Goal: Task Accomplishment & Management: Use online tool/utility

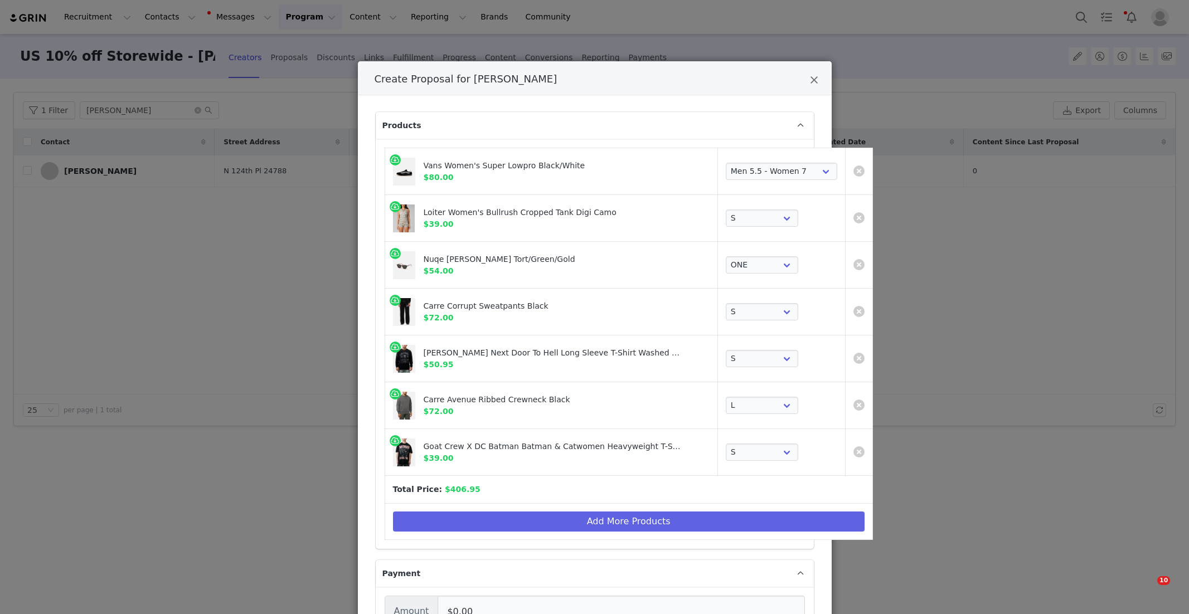
select select "28480394"
select select "27966897"
select select "25288607"
select select "26565115"
select select "25261702"
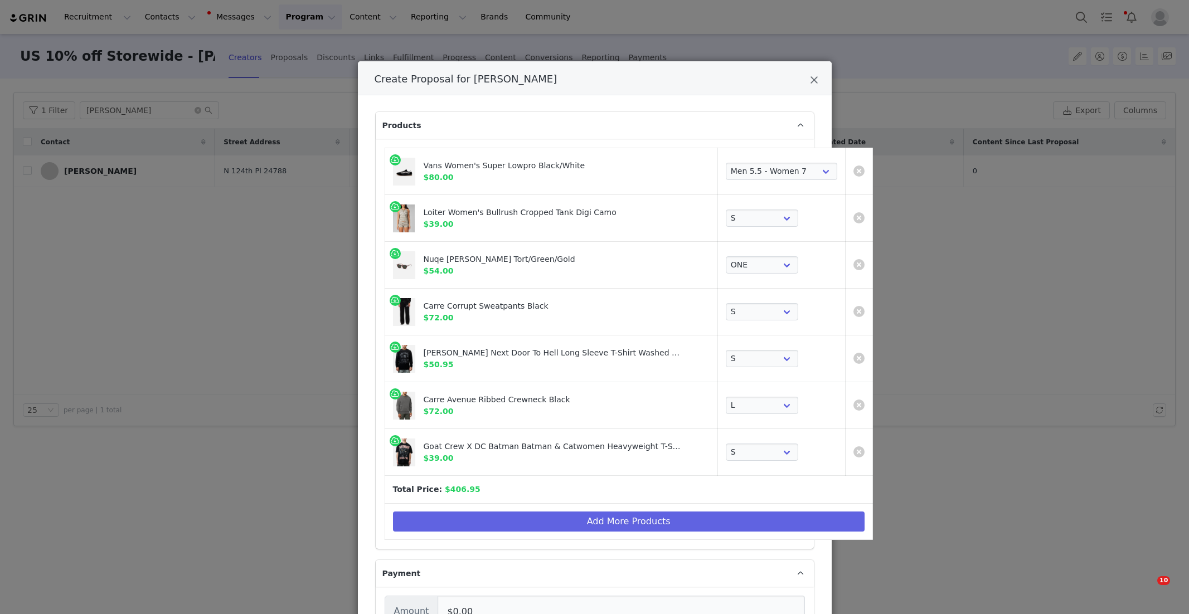
select select "26368792"
select select "26735623"
click at [581, 520] on button "Add More Products" at bounding box center [628, 522] width 471 height 20
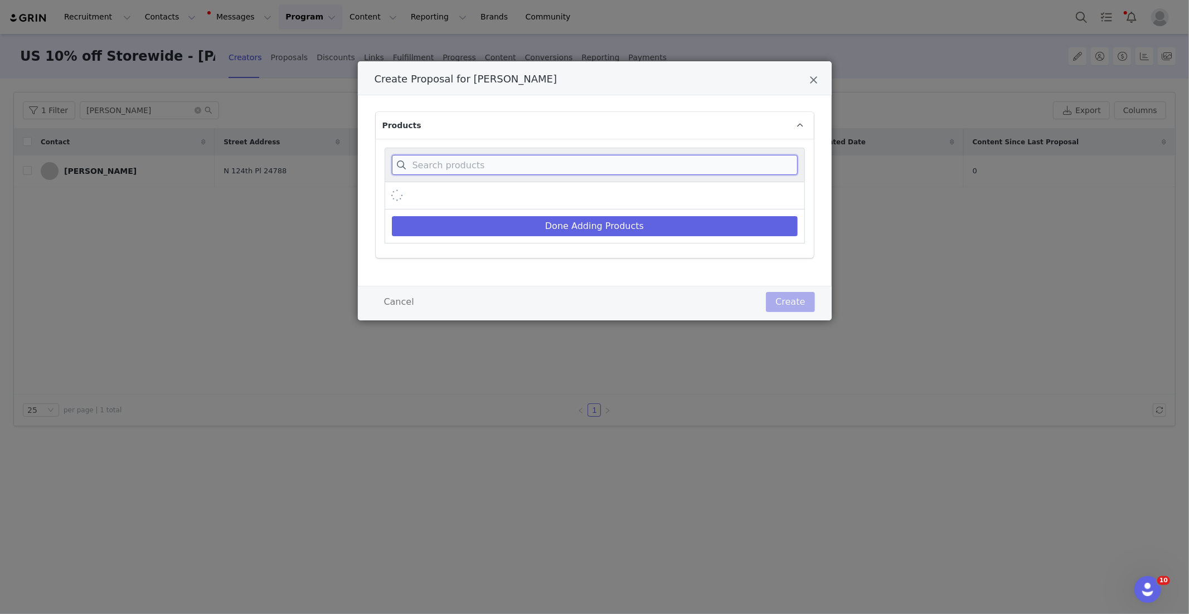
click at [496, 165] on input "Create Proposal for Amanda Allen" at bounding box center [595, 165] width 406 height 20
paste input "Women's Opaque Baby T-Shirt"
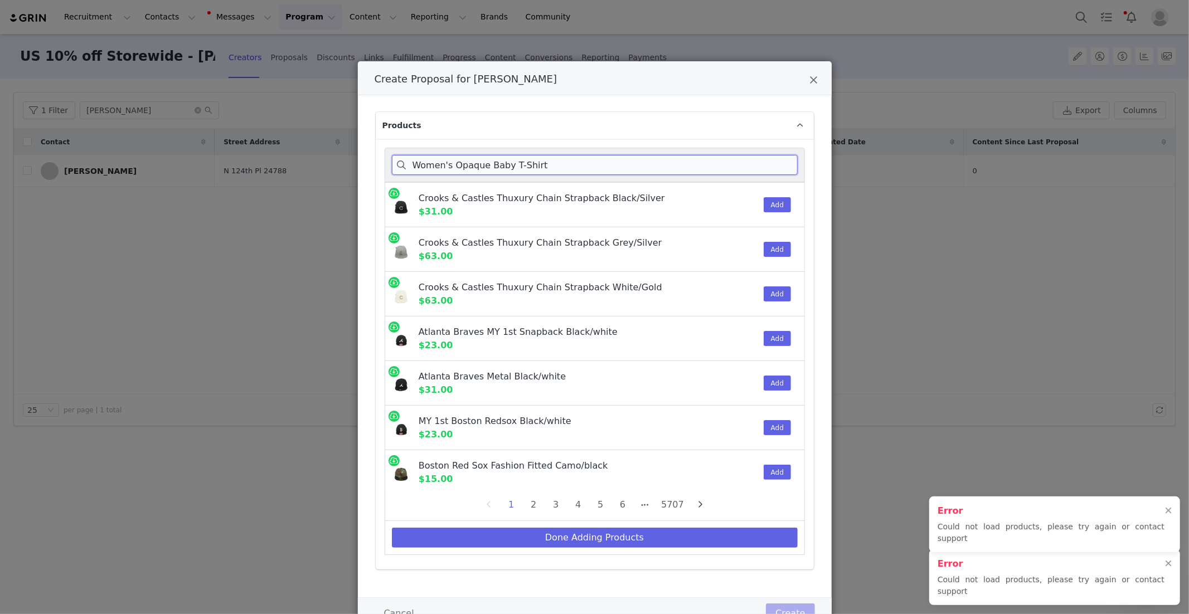
type input "Women's Opaque Baby T-Shirt"
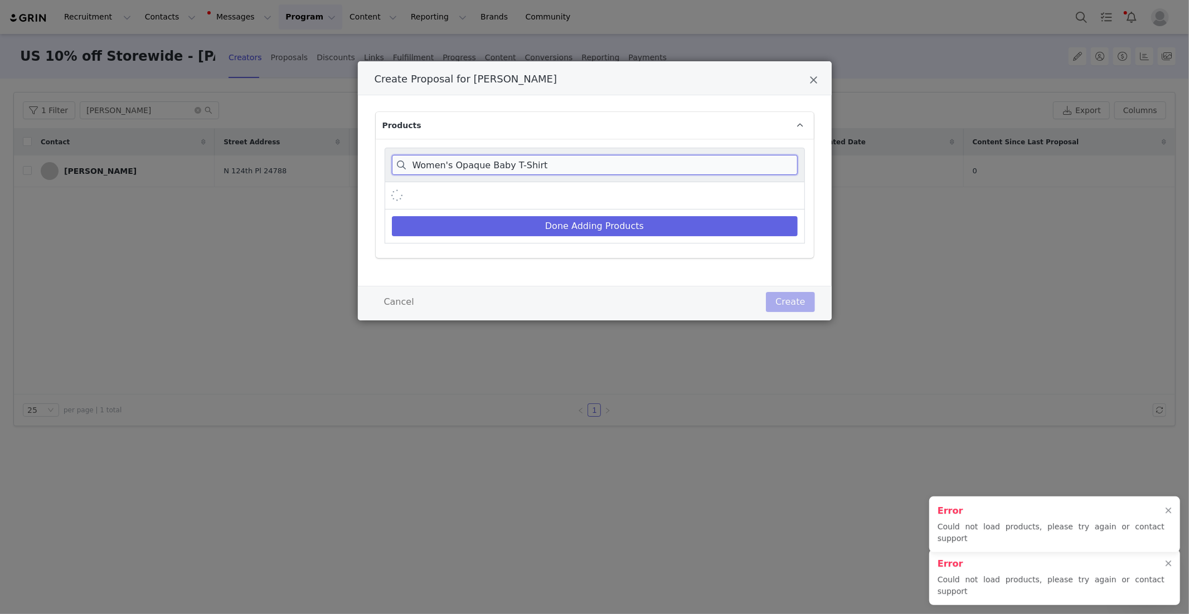
click at [547, 167] on input "Women's Opaque Baby T-Shirt" at bounding box center [595, 165] width 406 height 20
drag, startPoint x: 542, startPoint y: 167, endPoint x: 257, endPoint y: 140, distance: 285.4
click at [256, 140] on div "Create Proposal for [PERSON_NAME] Products Women's Opaque Baby T-Shirt Done Add…" at bounding box center [594, 307] width 1189 height 614
click at [596, 223] on button "Done Adding Products" at bounding box center [595, 226] width 406 height 20
select select "28480394"
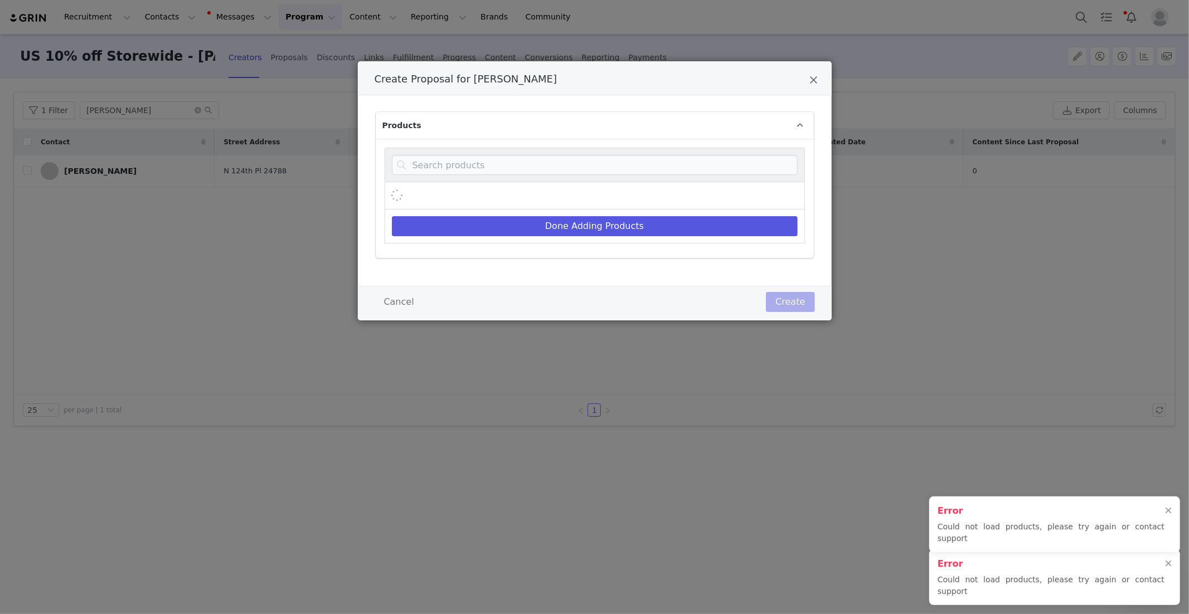
select select "27966897"
select select "25288607"
select select "26565115"
select select "25261702"
select select "26368792"
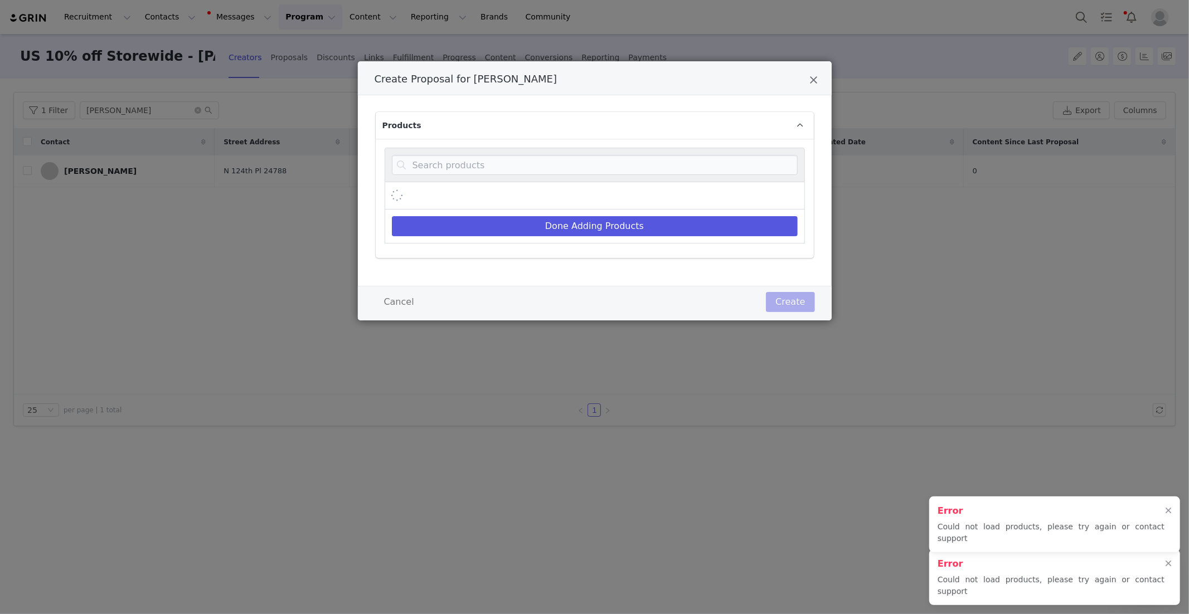
select select "26735623"
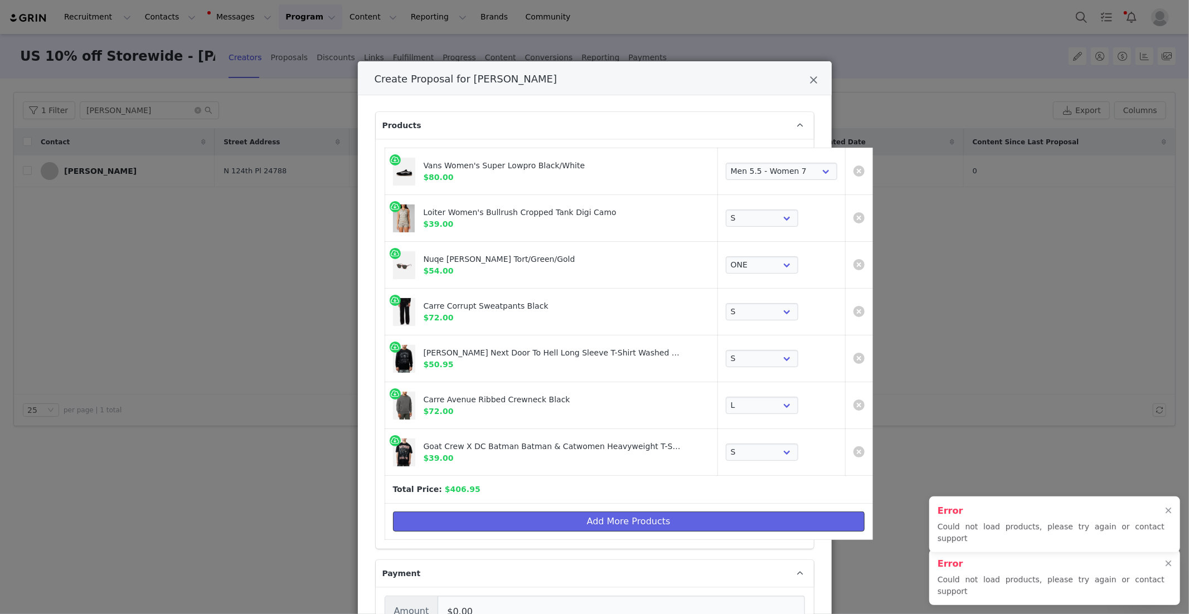
click at [588, 520] on button "Add More Products" at bounding box center [628, 522] width 471 height 20
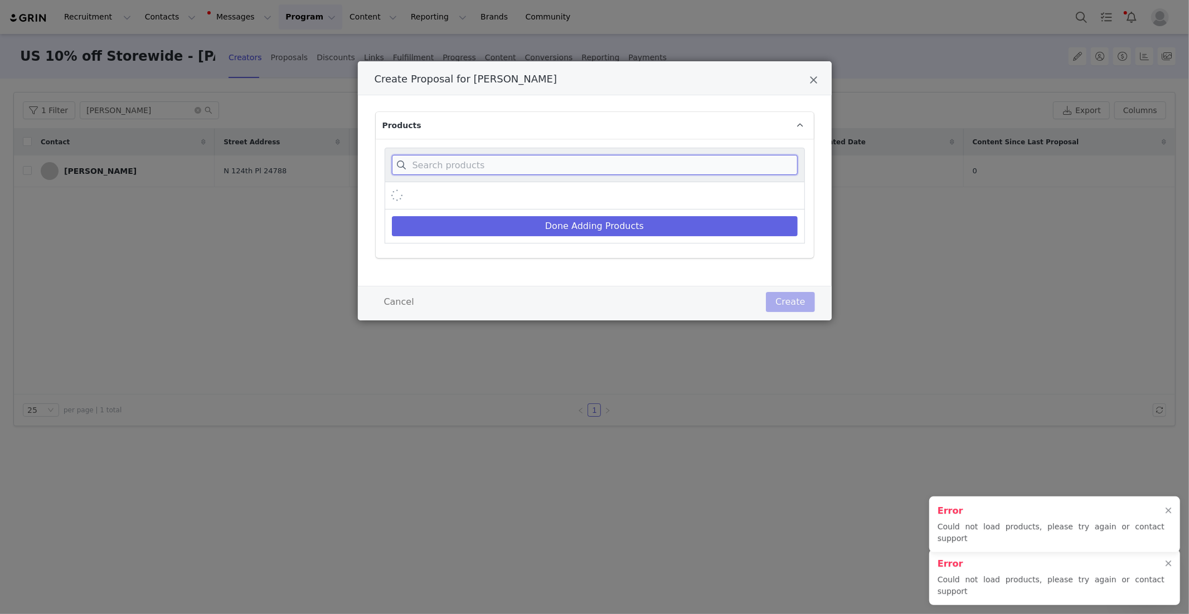
click at [454, 165] on input "Create Proposal for Amanda Allen" at bounding box center [595, 165] width 406 height 20
click at [1167, 515] on div at bounding box center [1168, 511] width 7 height 9
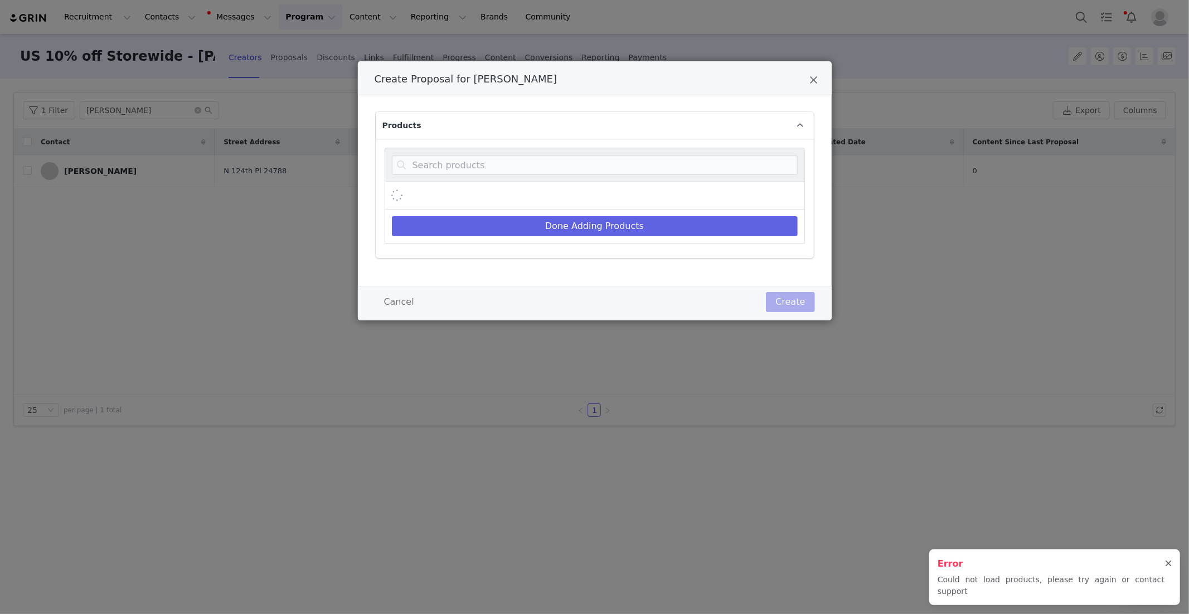
click at [1167, 568] on div at bounding box center [1168, 563] width 7 height 9
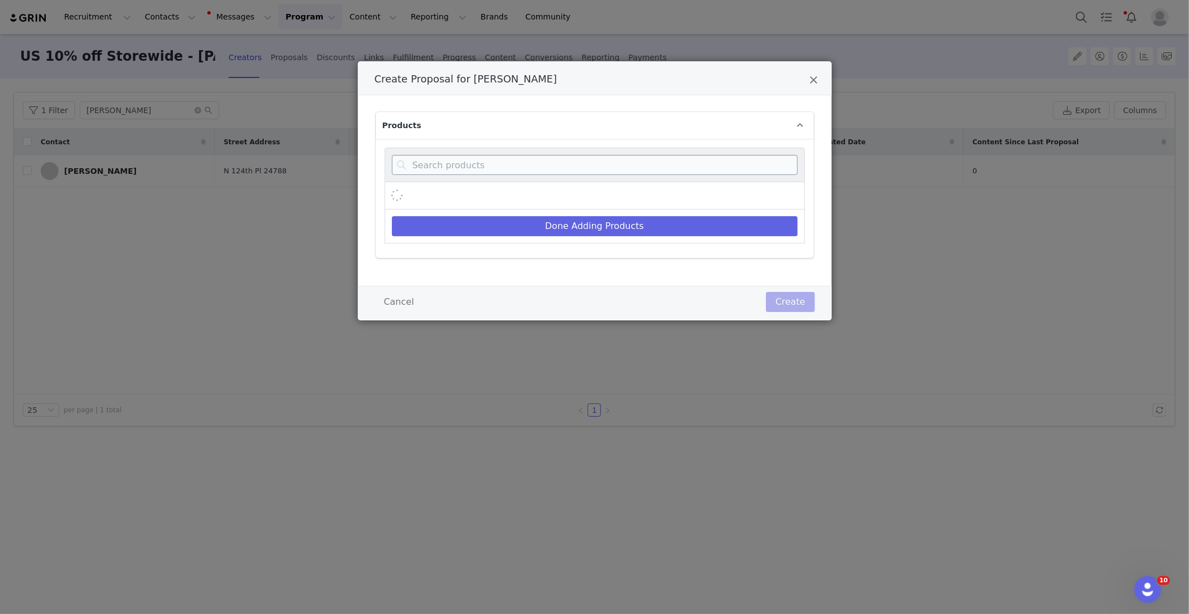
drag, startPoint x: 565, startPoint y: 181, endPoint x: 548, endPoint y: 168, distance: 20.6
click at [565, 181] on div "Create Proposal for Amanda Allen" at bounding box center [595, 165] width 420 height 35
click at [526, 159] on input "Create Proposal for Amanda Allen" at bounding box center [595, 165] width 406 height 20
paste input "Women's Opaque Baby T-Shirt"
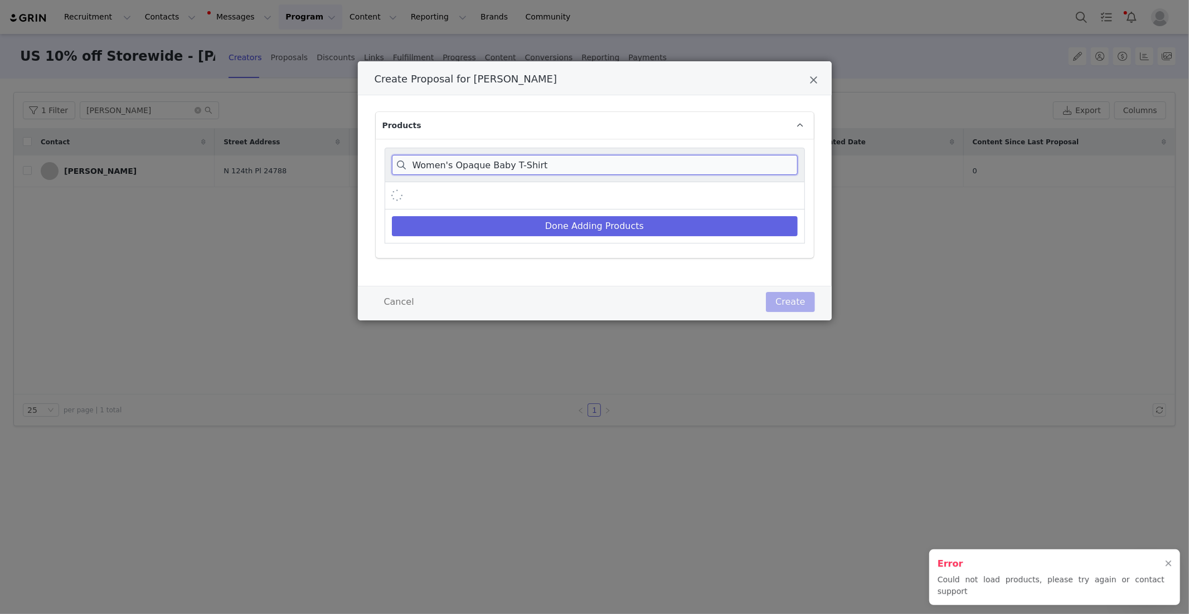
type input "Women's Opaque Baby T-Shirt"
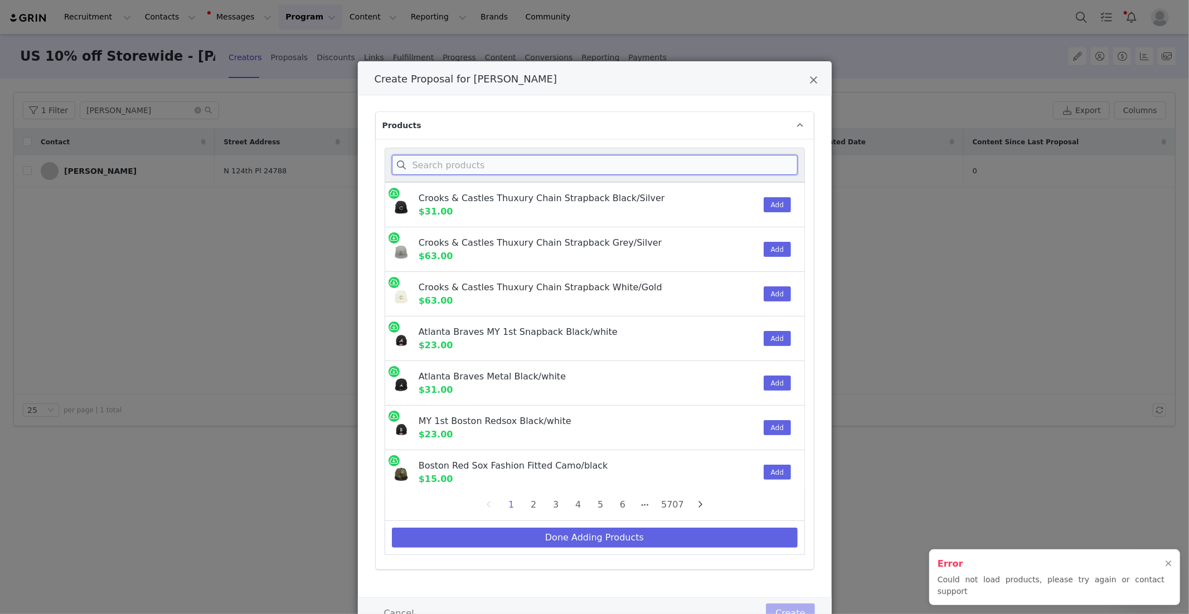
paste input "Women's Opaque Baby T-Shirt"
type input "Women's Opaque Baby T-Shirt"
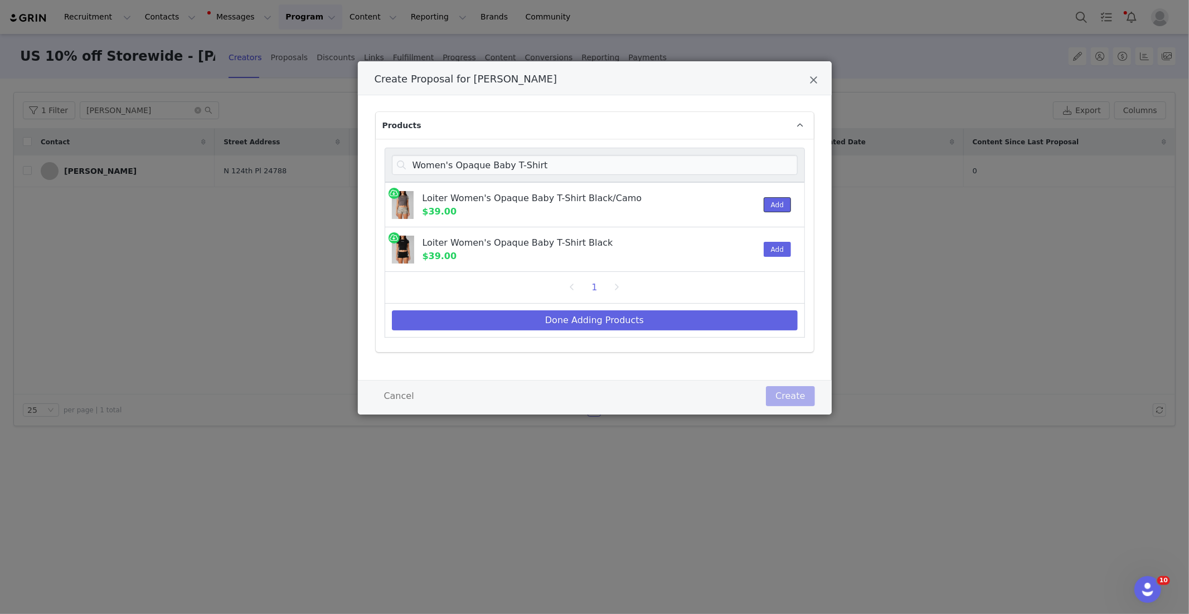
drag, startPoint x: 771, startPoint y: 209, endPoint x: 727, endPoint y: 213, distance: 44.8
click at [727, 213] on div "Loiter Women's Opaque Baby T-Shirt Black/Camo $39.00 Add" at bounding box center [588, 205] width 406 height 44
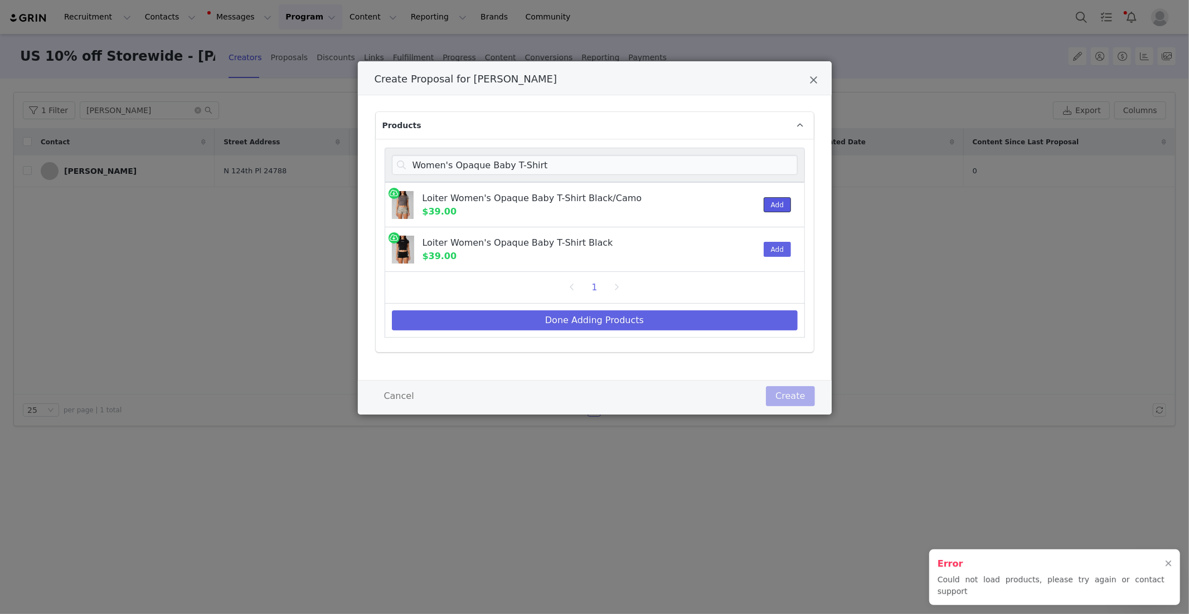
click at [777, 207] on button "Add" at bounding box center [776, 204] width 27 height 15
click at [693, 319] on button "Done Adding Products" at bounding box center [595, 320] width 406 height 20
select select "28480394"
select select "27966897"
select select "25288607"
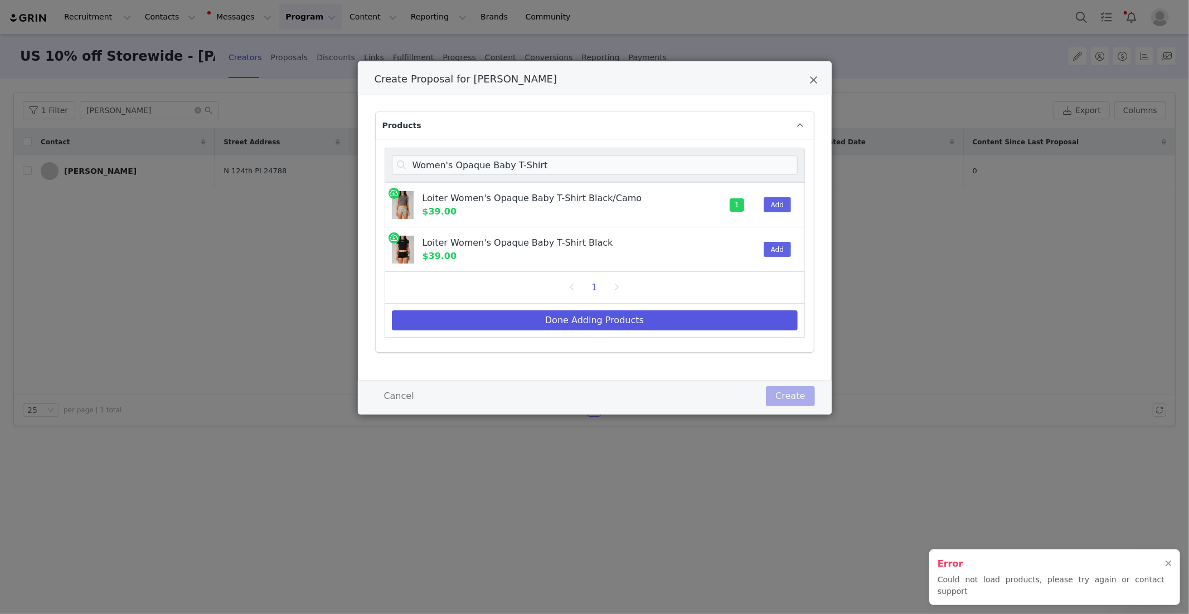
select select "26565115"
select select "25261702"
select select "26368792"
select select "26735623"
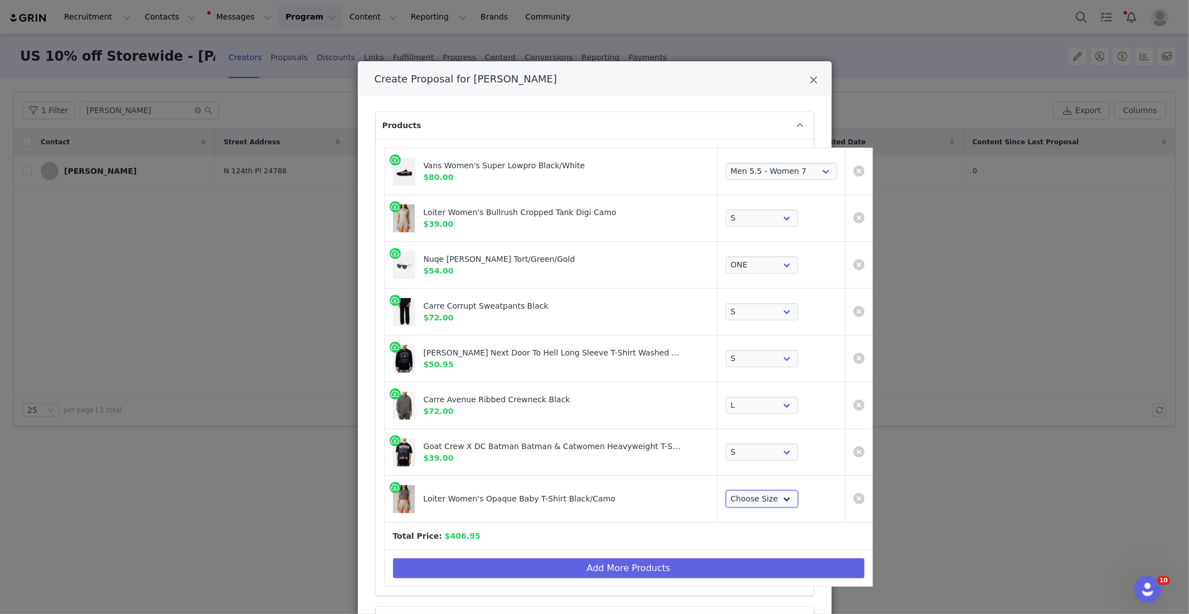
click at [737, 497] on select "Choose Size XS S M L XL 2XL" at bounding box center [762, 499] width 72 height 18
select select "27966982"
drag, startPoint x: 542, startPoint y: 566, endPoint x: 536, endPoint y: 563, distance: 6.7
click at [542, 566] on button "Add More Products" at bounding box center [628, 568] width 471 height 20
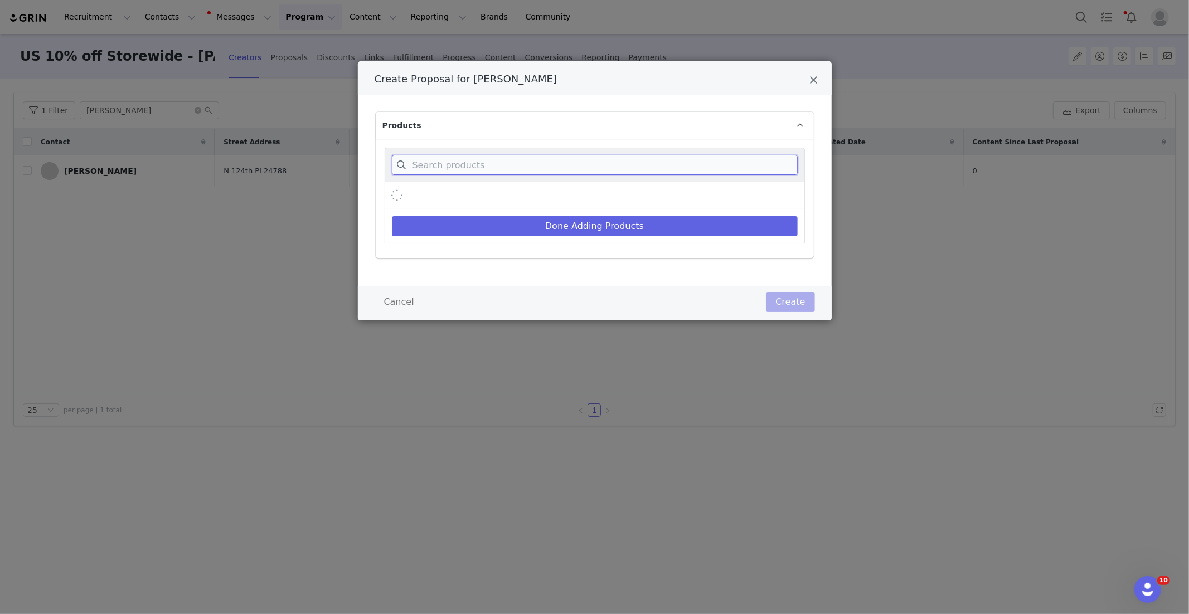
click at [469, 171] on input "Create Proposal for Amanda Allen" at bounding box center [595, 165] width 406 height 20
paste input "Utopia Linen Pants"
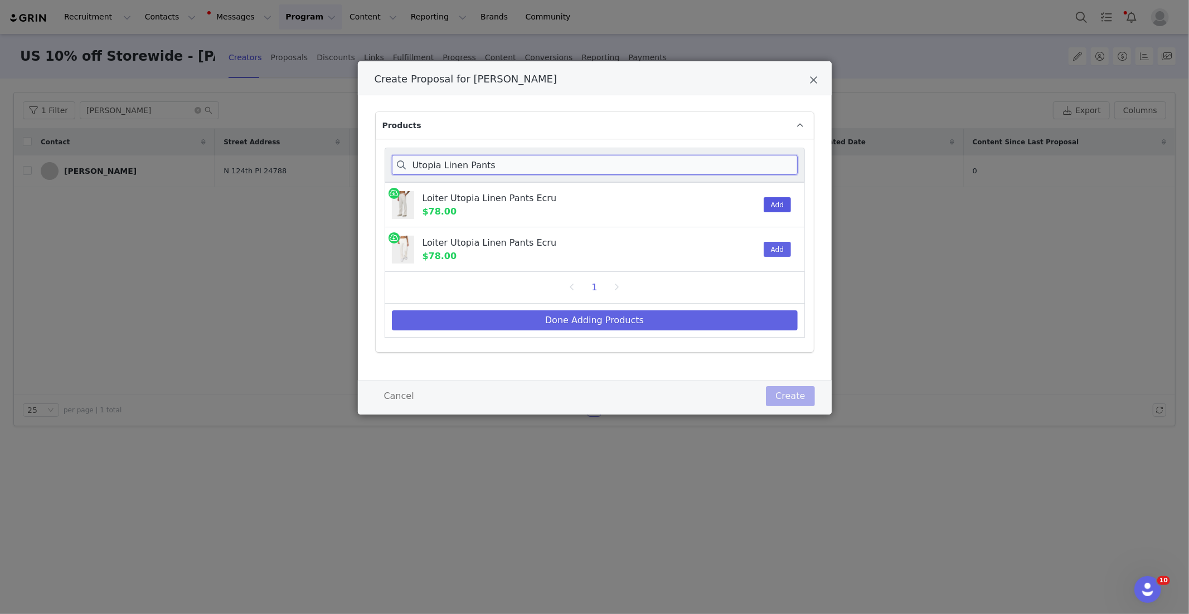
type input "Utopia Linen Pants"
click at [777, 209] on button "Add" at bounding box center [776, 204] width 27 height 15
drag, startPoint x: 709, startPoint y: 306, endPoint x: 707, endPoint y: 317, distance: 11.4
click at [708, 306] on div "Done Adding Products" at bounding box center [595, 321] width 420 height 34
click at [707, 317] on button "Done Adding Products" at bounding box center [595, 320] width 406 height 20
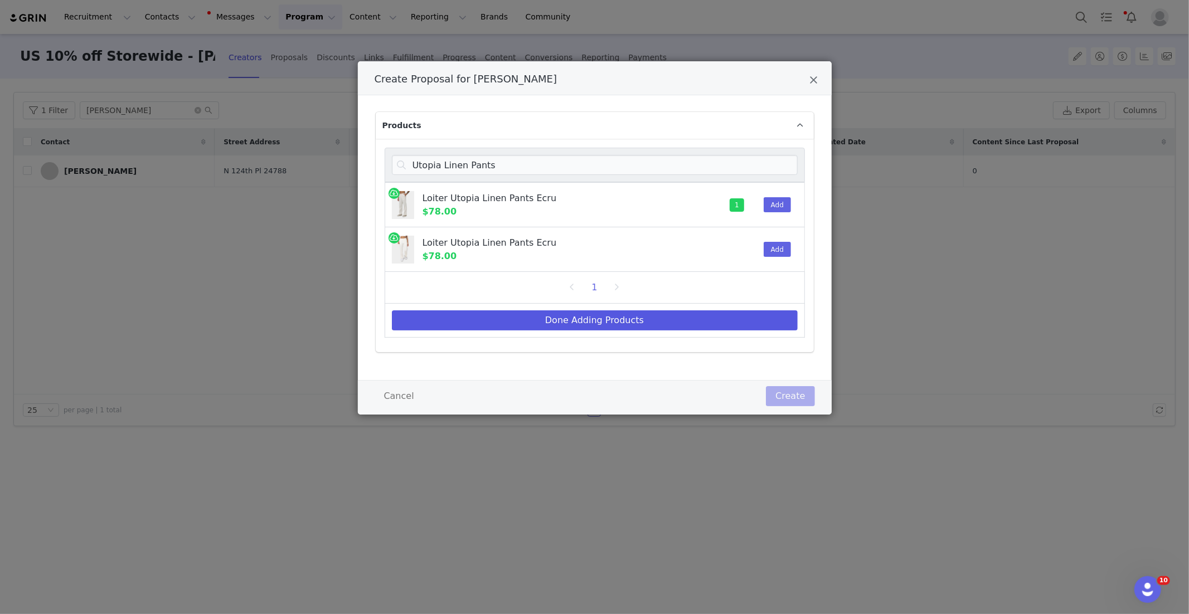
select select "28480394"
select select "27966897"
select select "25288607"
select select "26565115"
select select "25261702"
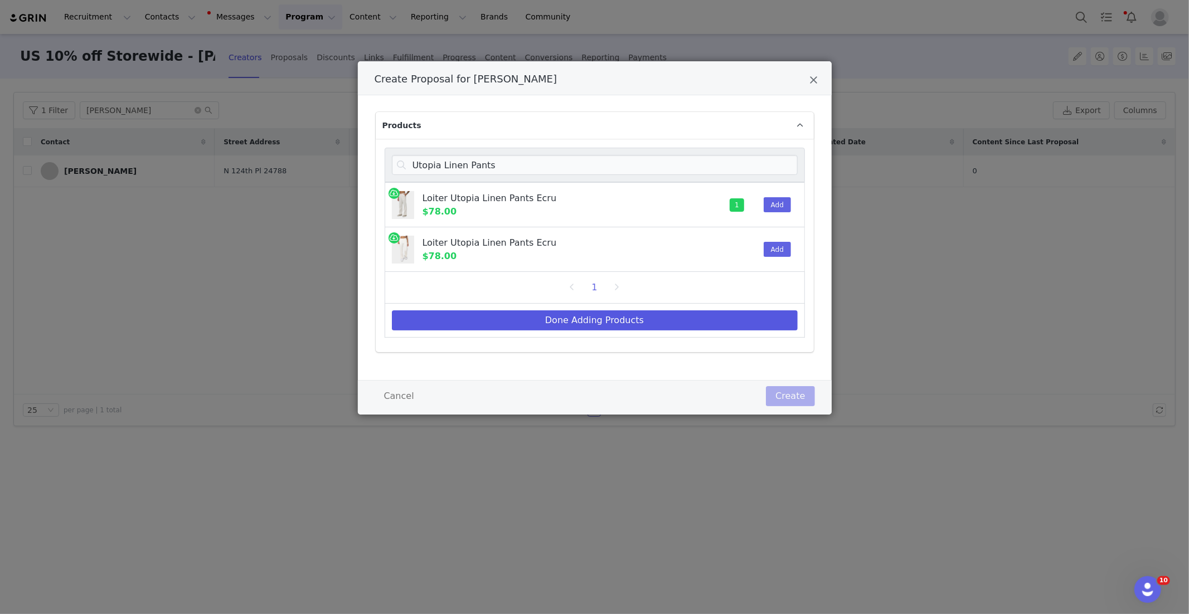
select select "26368792"
select select "26735623"
select select "27966982"
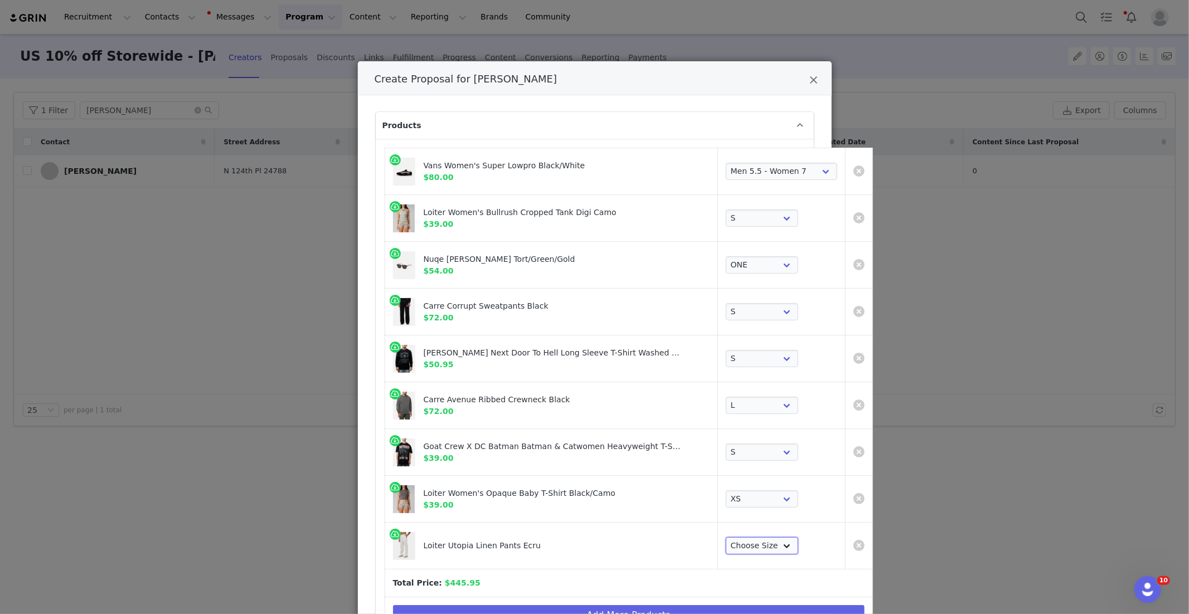
click at [734, 541] on select "Choose Size 28 30 32 34 36 38" at bounding box center [762, 546] width 72 height 18
select select "12705893"
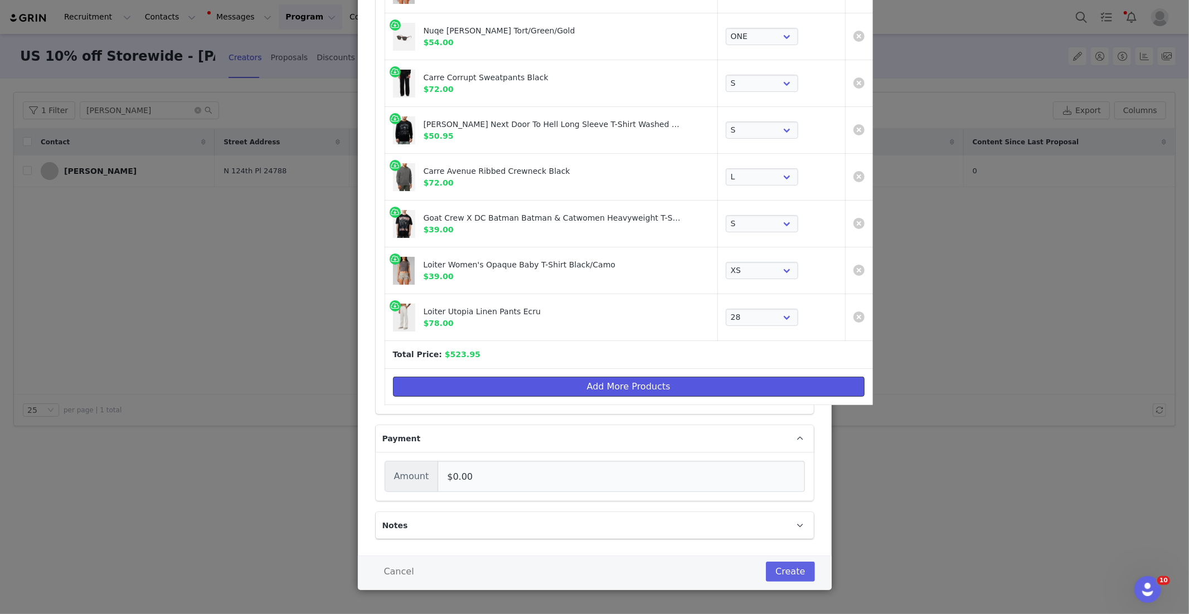
click at [599, 387] on button "Add More Products" at bounding box center [628, 387] width 471 height 20
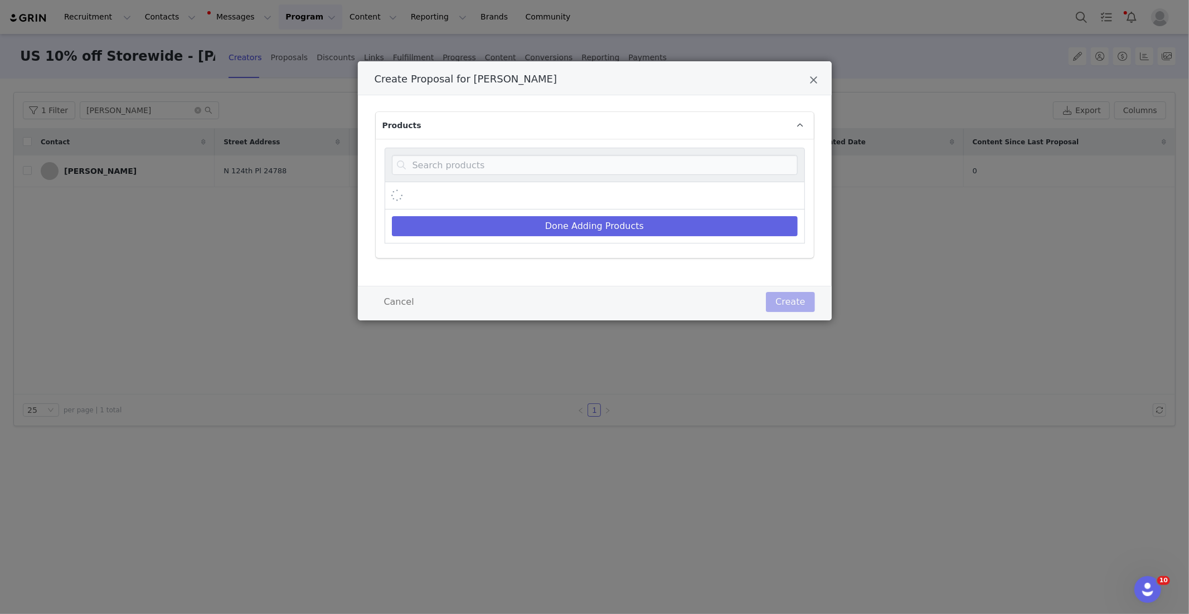
scroll to position [0, 0]
click at [497, 158] on input "Create Proposal for Amanda Allen" at bounding box center [595, 165] width 406 height 20
paste input "Diamond Buckle Back Jorts"
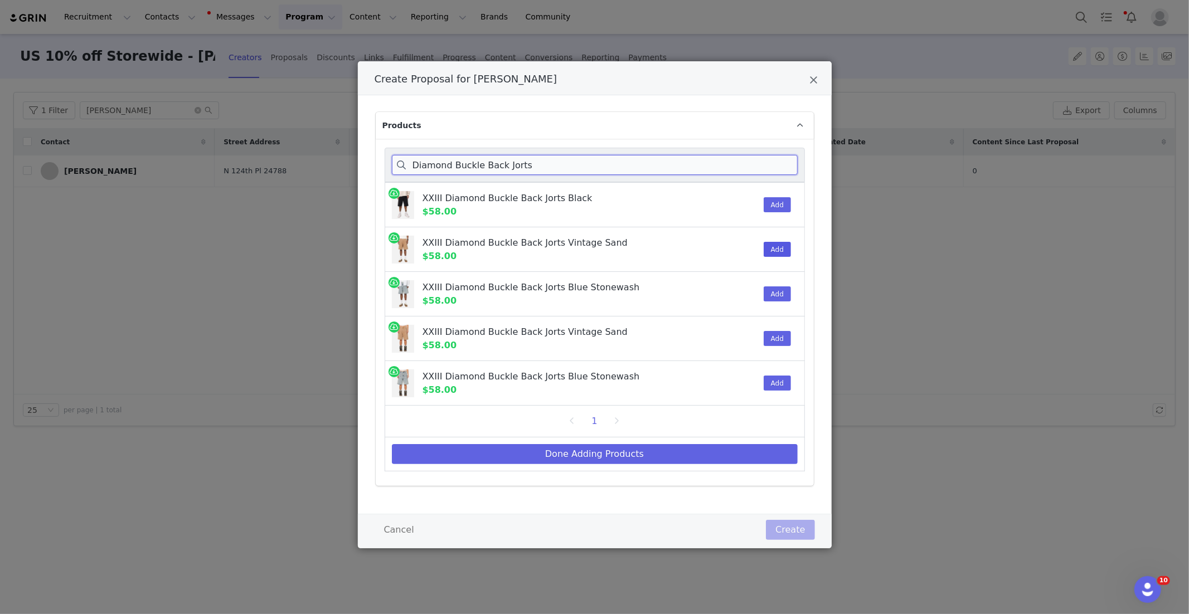
type input "Diamond Buckle Back Jorts"
drag, startPoint x: 776, startPoint y: 251, endPoint x: 698, endPoint y: 372, distance: 144.4
click at [776, 251] on button "Add" at bounding box center [776, 249] width 27 height 15
click at [645, 458] on button "Done Adding Products" at bounding box center [595, 454] width 406 height 20
select select "28480394"
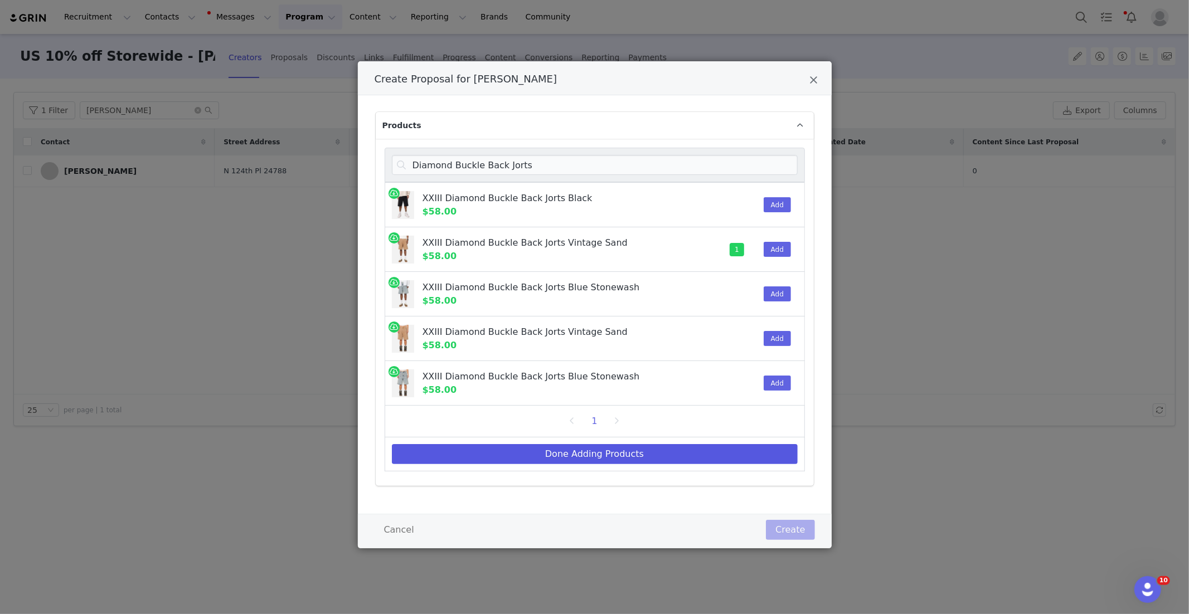
select select "27966897"
select select "25288607"
select select "26565115"
select select "25261702"
select select "26368792"
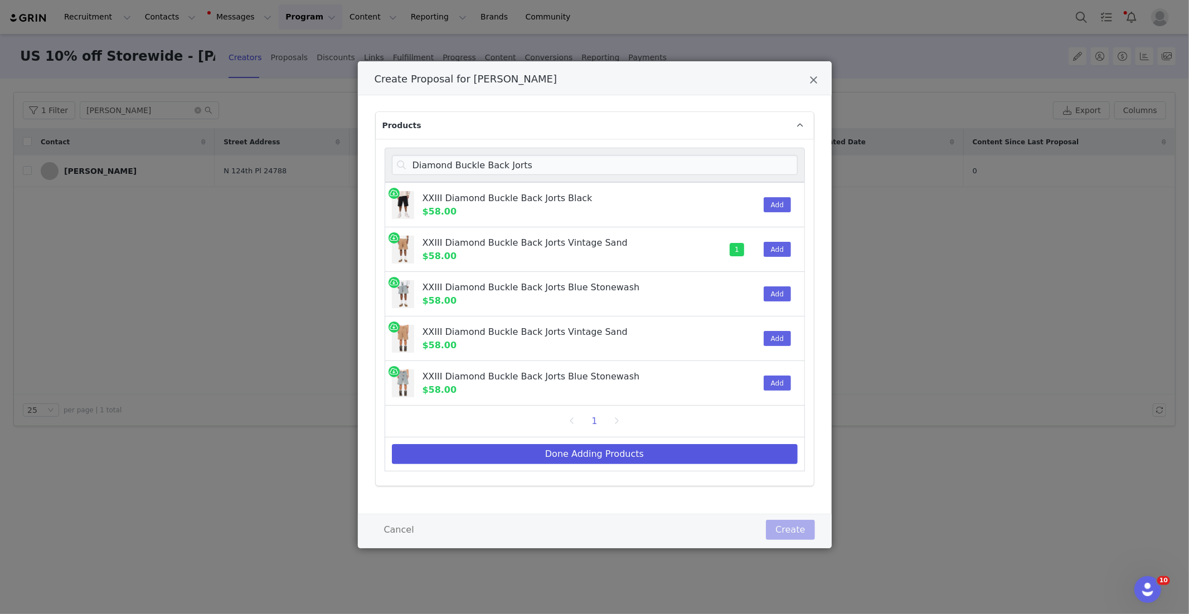
select select "26735623"
select select "27966982"
select select "12705893"
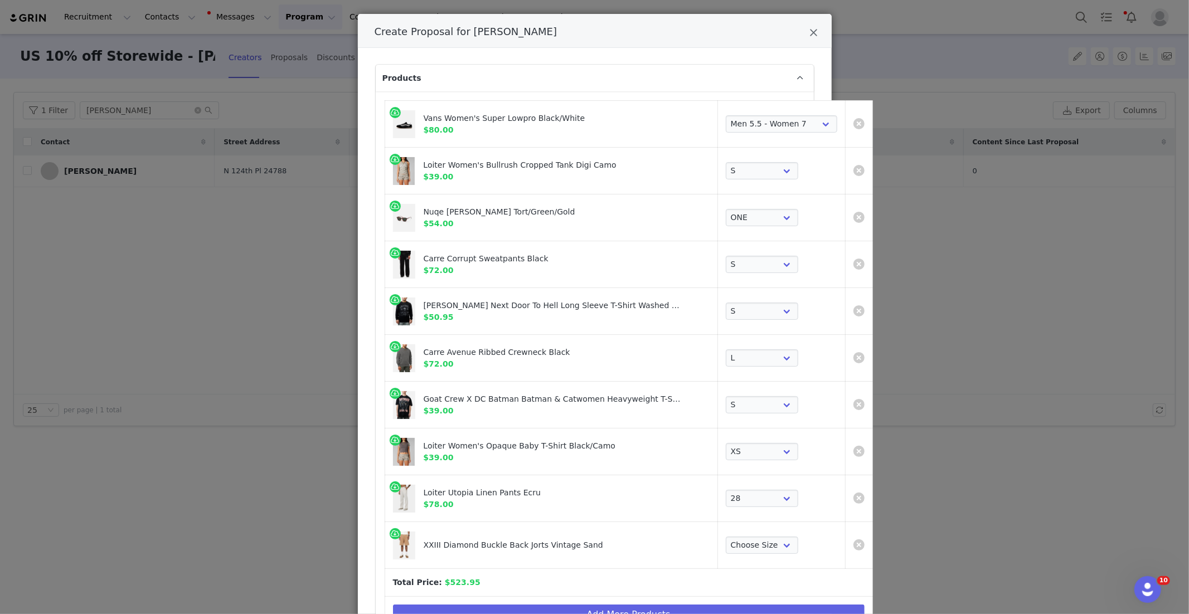
scroll to position [64, 0]
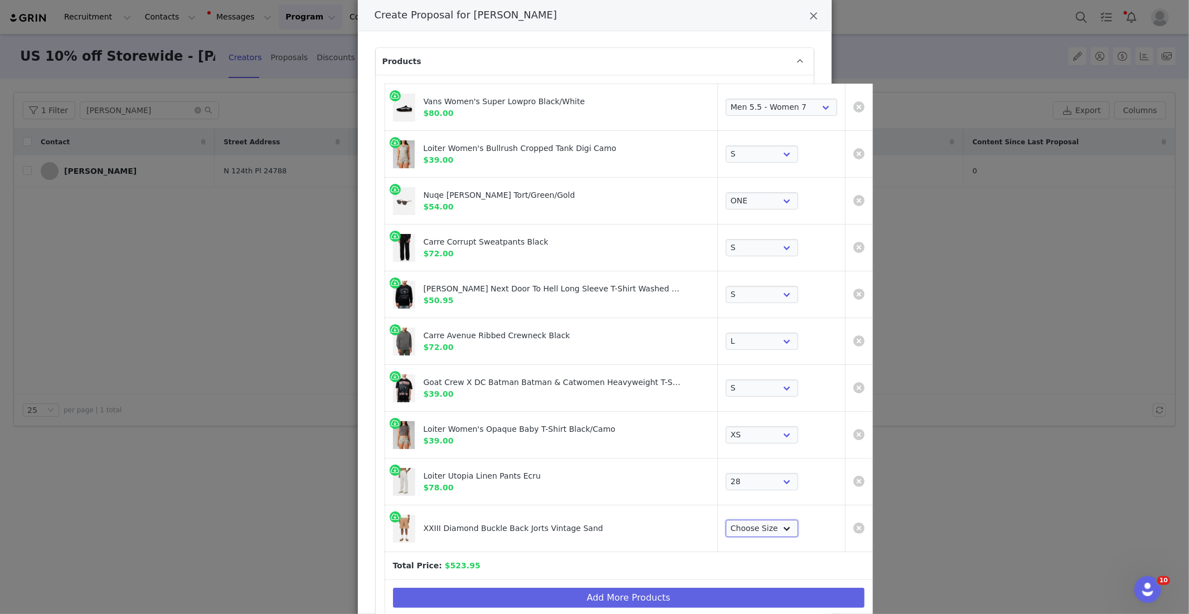
click at [726, 531] on select "Choose Size 28 30 32 34 36 38" at bounding box center [762, 529] width 72 height 18
select select "28083187"
click at [509, 594] on button "Add More Products" at bounding box center [628, 598] width 471 height 20
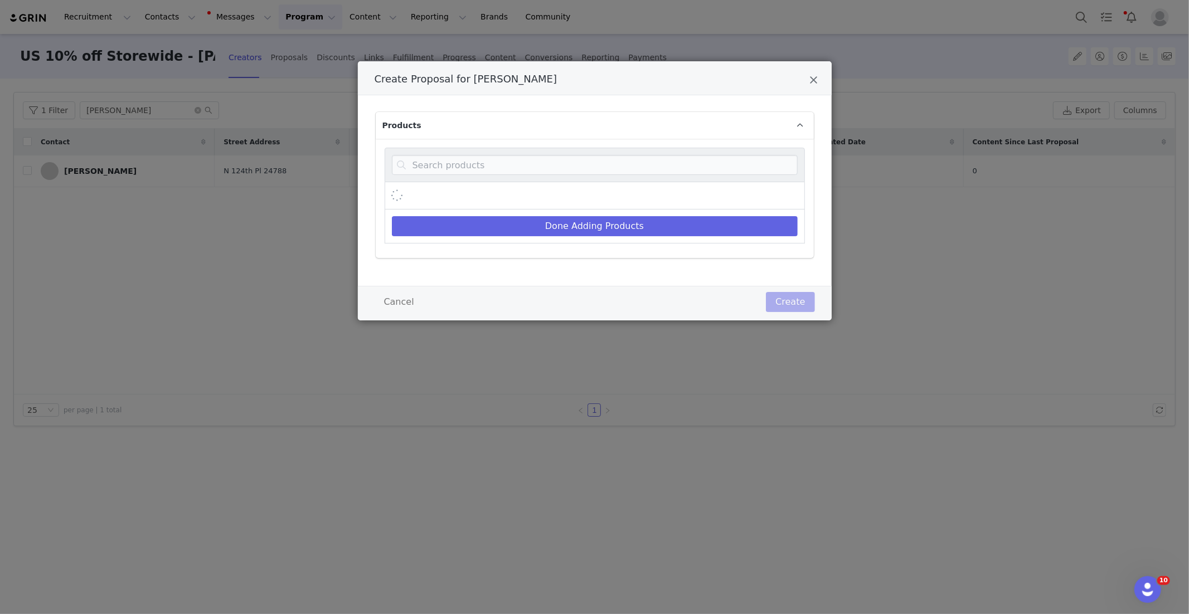
scroll to position [0, 0]
drag, startPoint x: 462, startPoint y: 175, endPoint x: 459, endPoint y: 162, distance: 13.7
click at [462, 173] on div "Create Proposal for Amanda Allen" at bounding box center [595, 165] width 420 height 35
click at [459, 161] on input "Create Proposal for Amanda Allen" at bounding box center [595, 165] width 406 height 20
paste input "Camo Brushed Sweater"
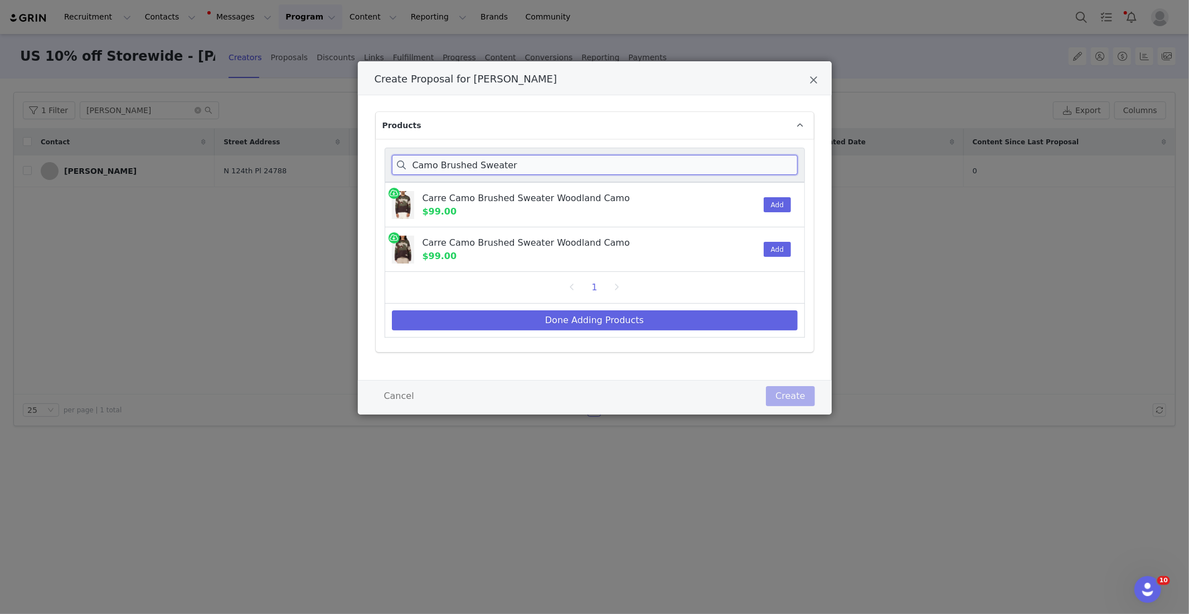
type input "Camo Brushed Sweater"
click at [791, 201] on div "Carre Camo Brushed Sweater Woodland Camo $99.00 Add" at bounding box center [595, 204] width 420 height 45
click at [779, 203] on button "Add" at bounding box center [776, 204] width 27 height 15
click at [709, 323] on button "Done Adding Products" at bounding box center [595, 320] width 406 height 20
select select "28480394"
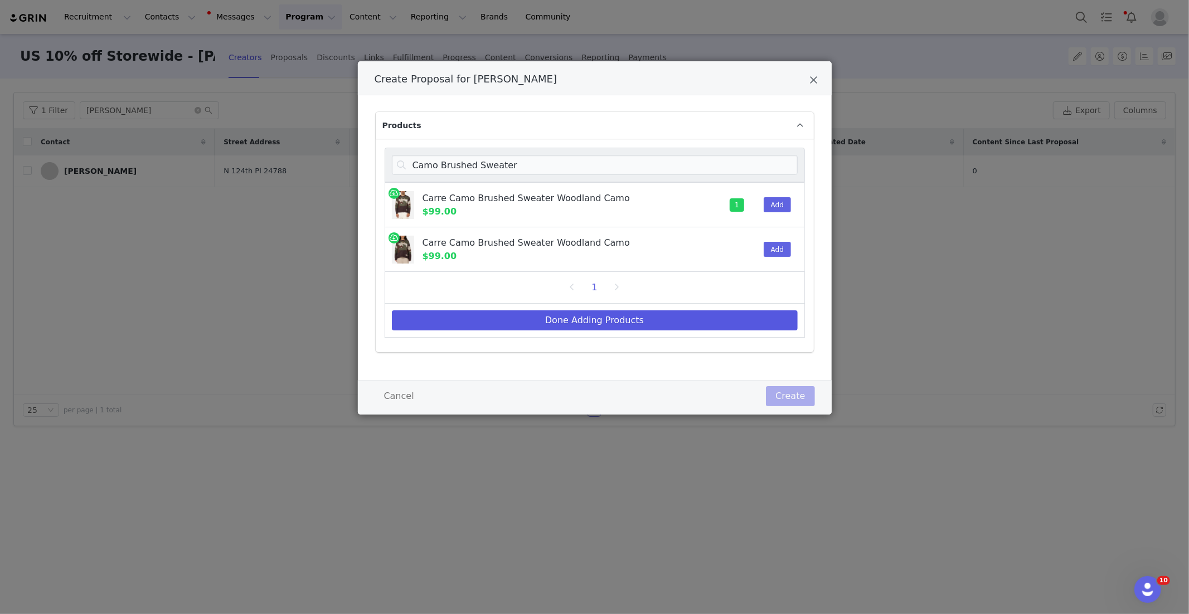
select select "27966897"
select select "25288607"
select select "26565115"
select select "25261702"
select select "26368792"
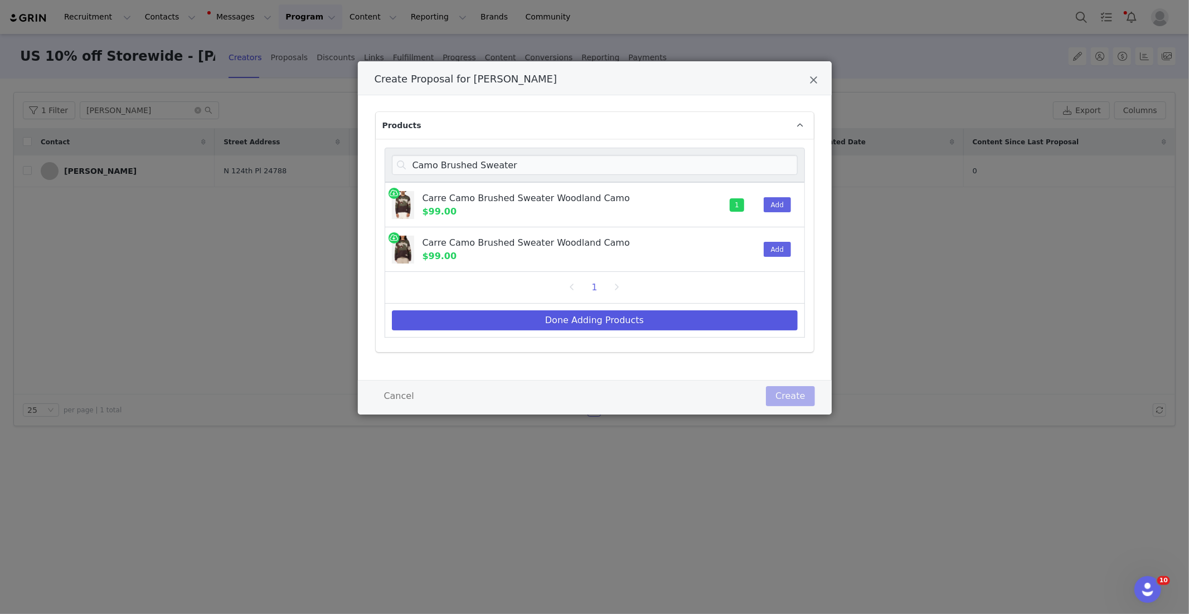
select select "26735623"
select select "27966982"
select select "12705893"
select select "28083187"
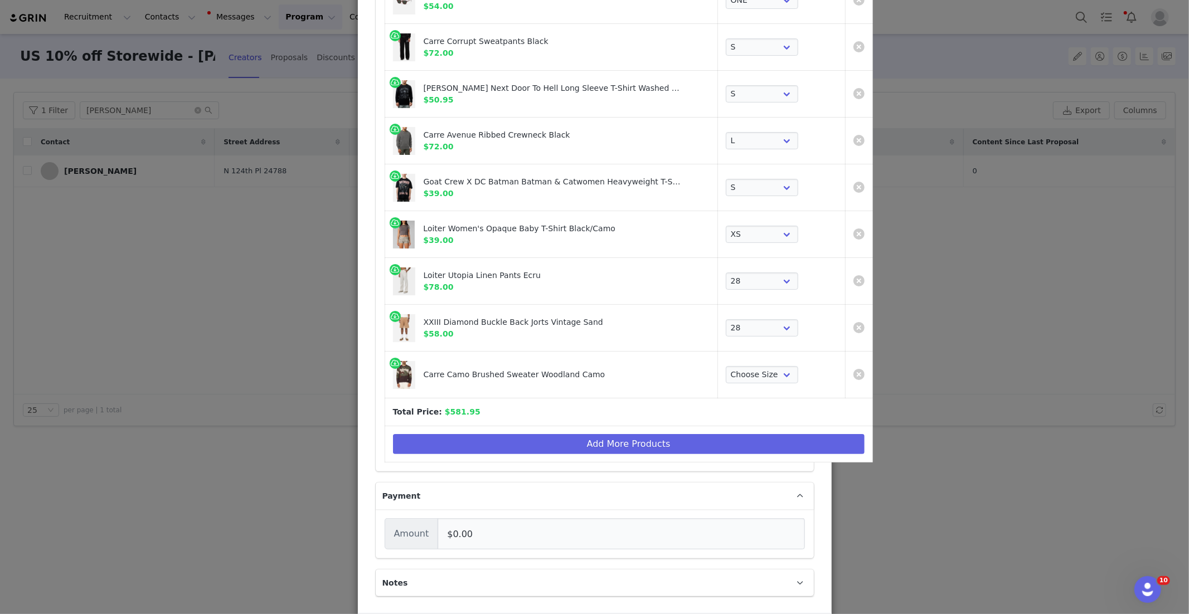
scroll to position [322, 0]
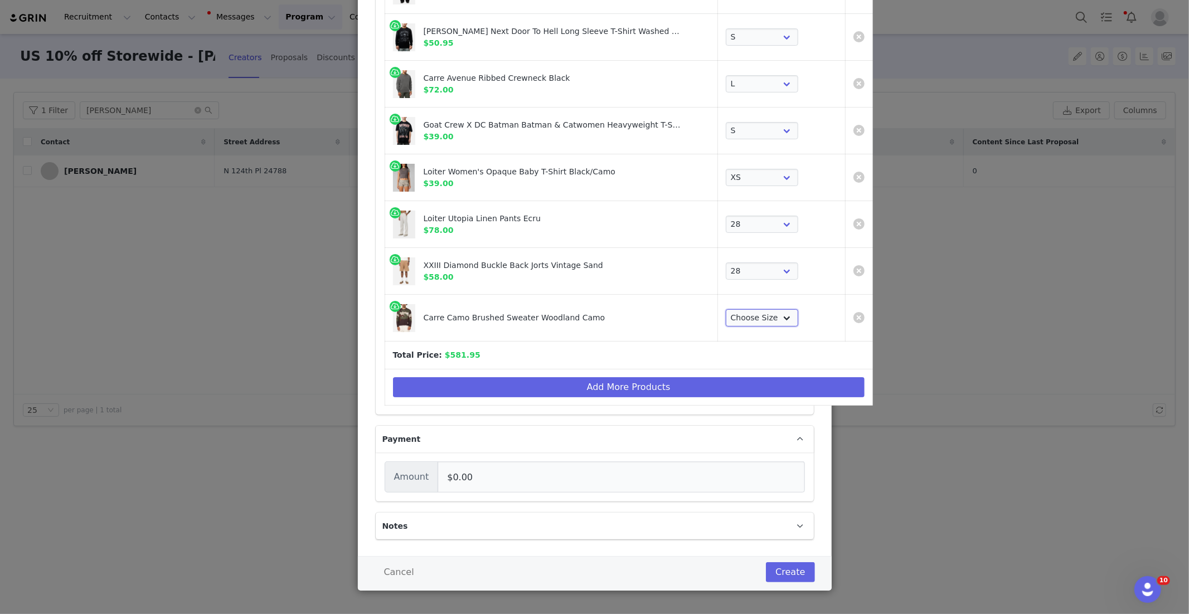
click at [726, 317] on select "Choose Size XS S M L XL 2XL 3XL" at bounding box center [762, 318] width 72 height 18
select select "27956408"
click at [570, 385] on button "Add More Products" at bounding box center [628, 387] width 471 height 20
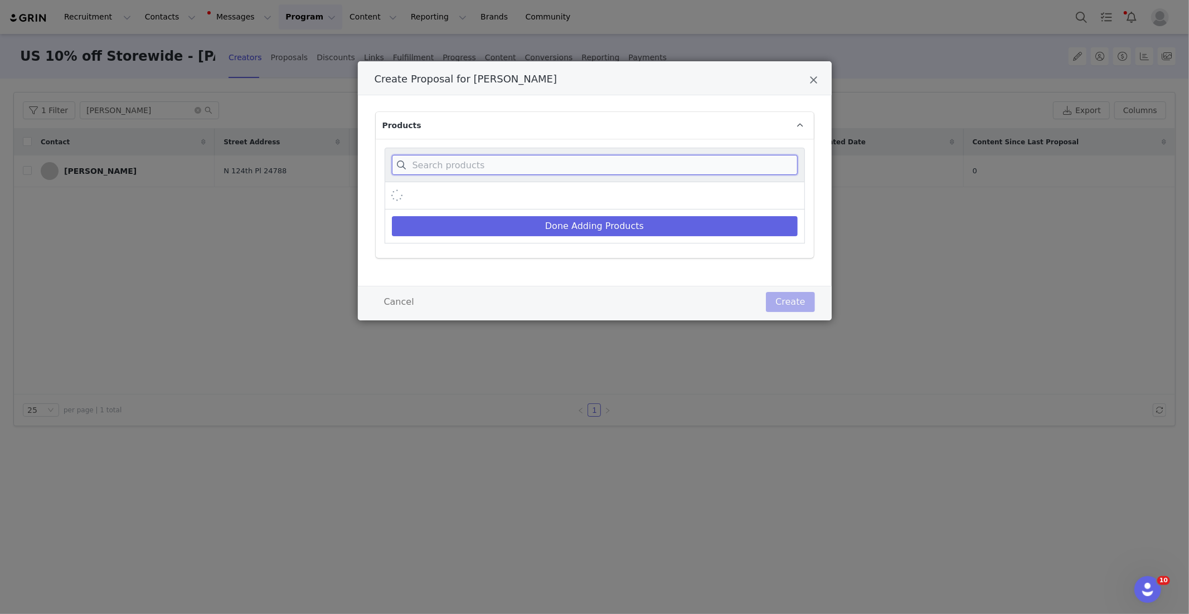
click at [449, 165] on input "Create Proposal for Amanda Allen" at bounding box center [595, 165] width 406 height 20
paste input "Women's Purity Baby T-Shirt"
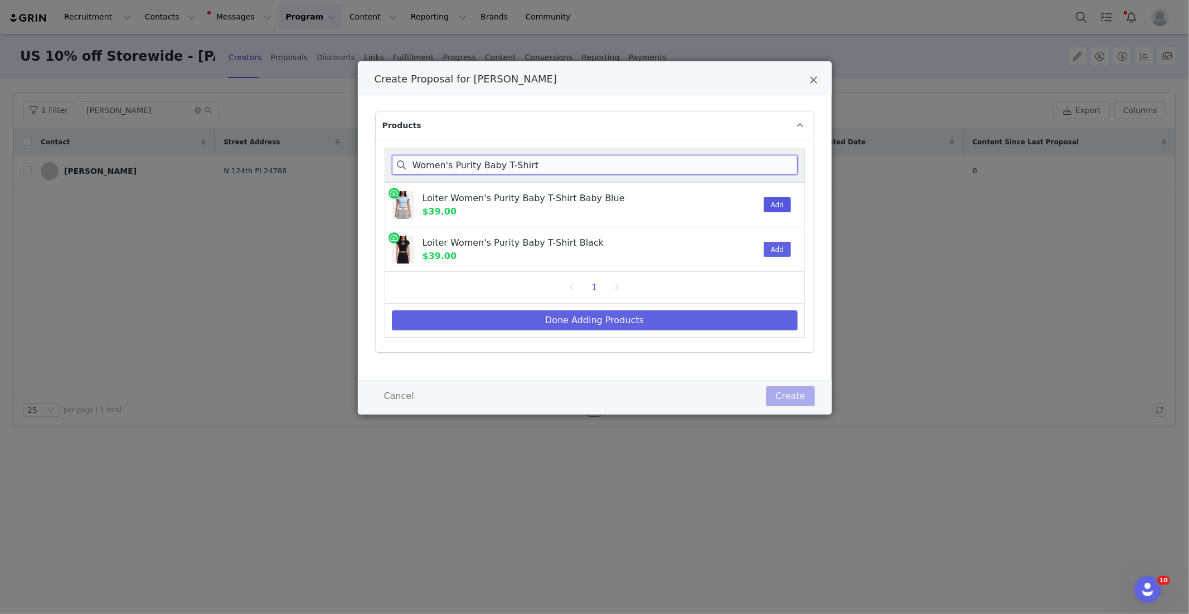
type input "Women's Purity Baby T-Shirt"
click at [774, 203] on button "Add" at bounding box center [776, 204] width 27 height 15
click at [672, 318] on button "Done Adding Products" at bounding box center [595, 320] width 406 height 20
select select "28480394"
select select "27966897"
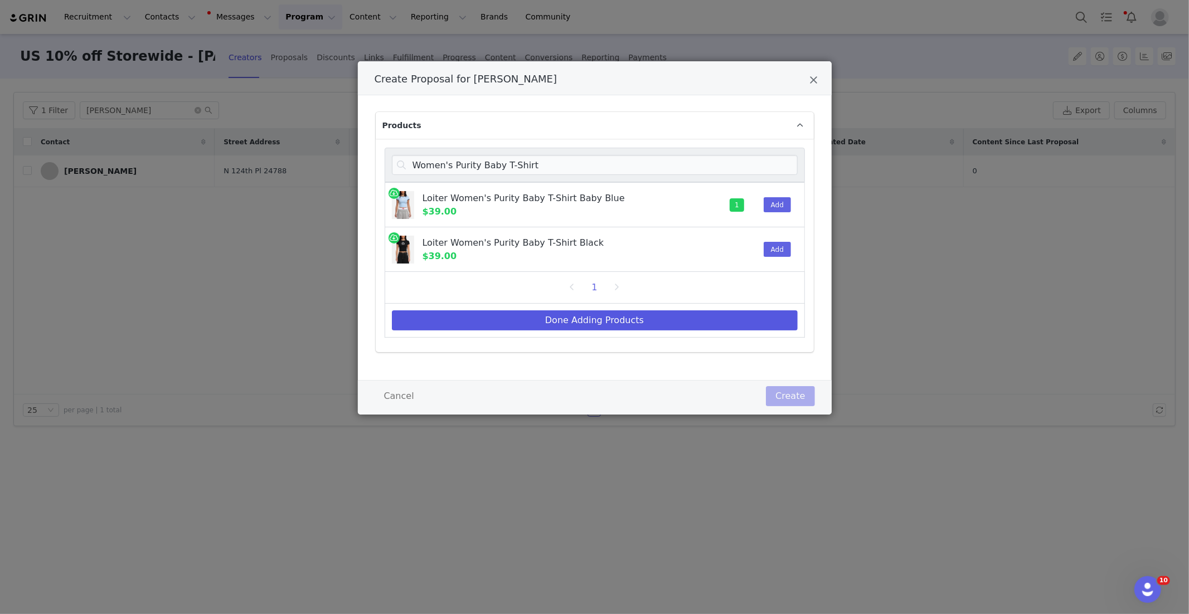
select select "25288607"
select select "26565115"
select select "25261702"
select select "26368792"
select select "26735623"
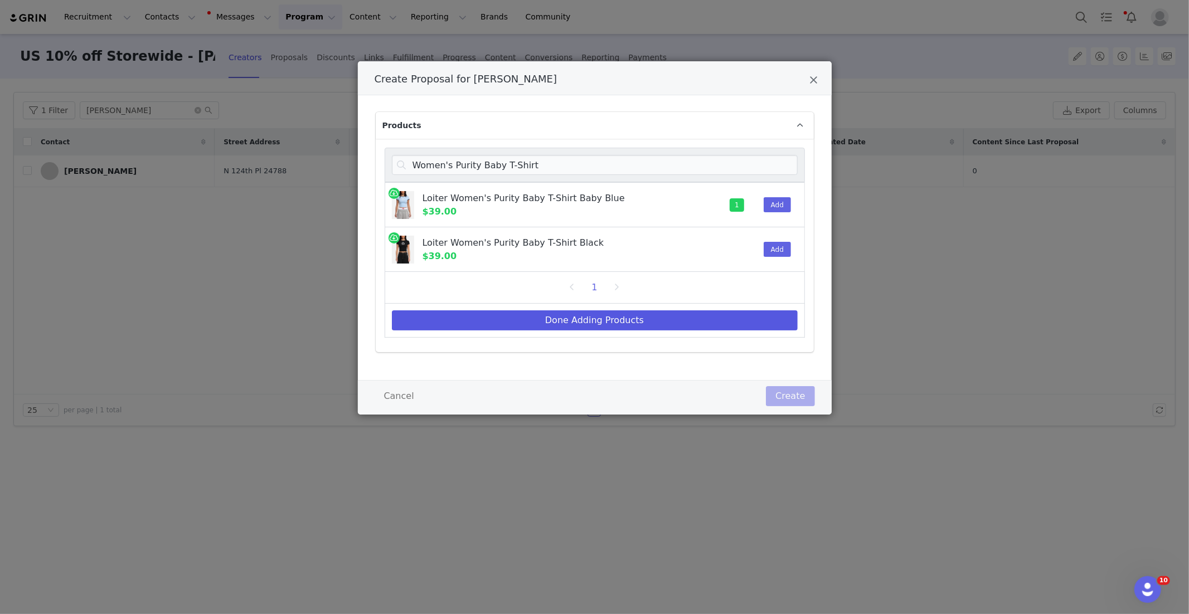
select select "27966982"
select select "12705893"
select select "28083187"
select select "27956408"
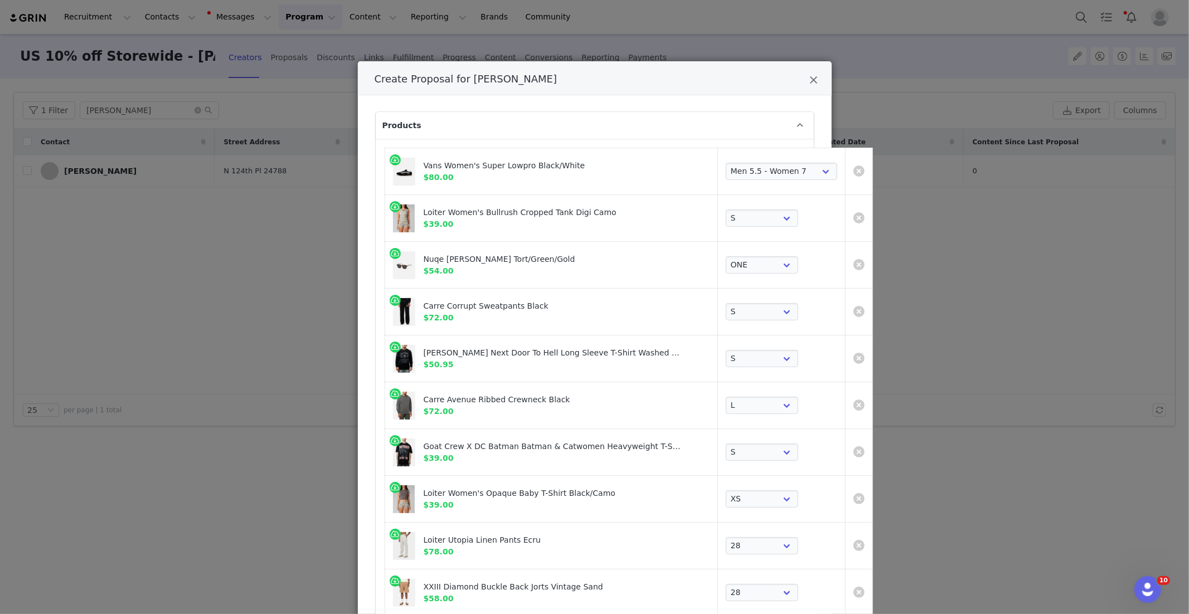
scroll to position [368, 0]
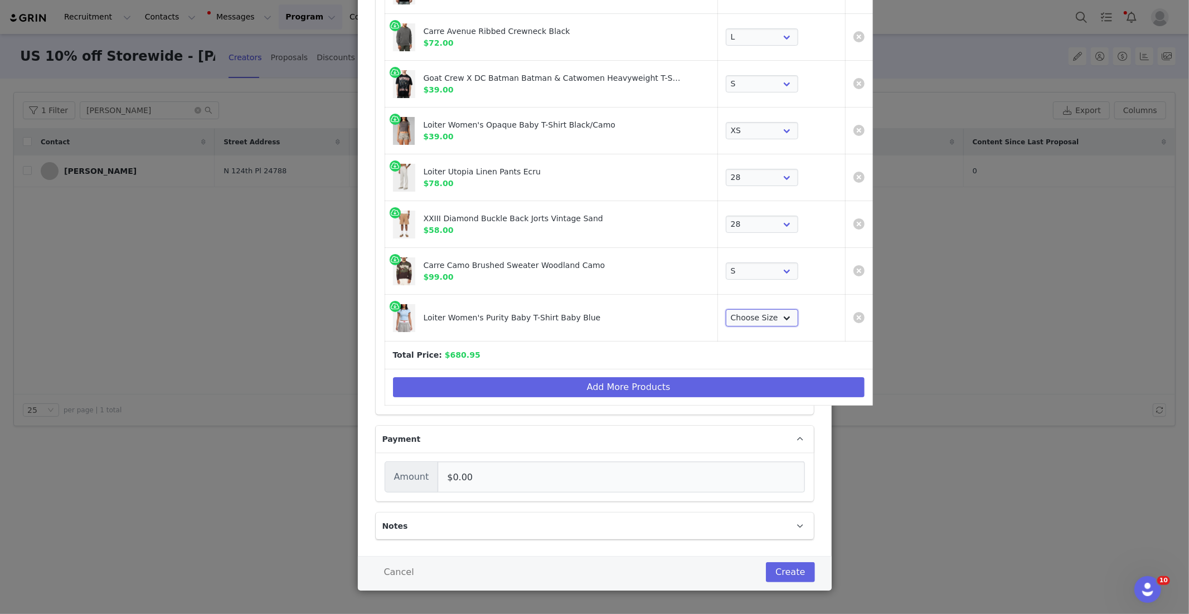
click at [744, 315] on select "Choose Size XS S M L XL 2XL" at bounding box center [762, 318] width 72 height 18
select select "27622737"
click at [536, 392] on button "Add More Products" at bounding box center [628, 387] width 471 height 20
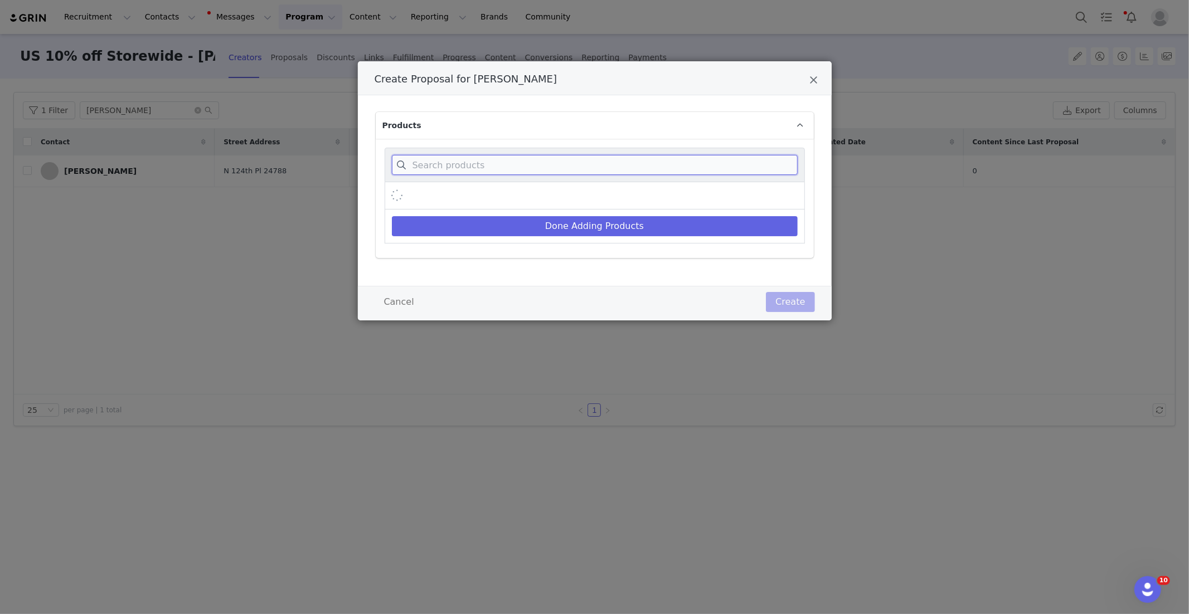
click at [499, 160] on input "Create Proposal for Amanda Allen" at bounding box center [595, 165] width 406 height 20
paste input "Women's Purity Baby T-Shirt"
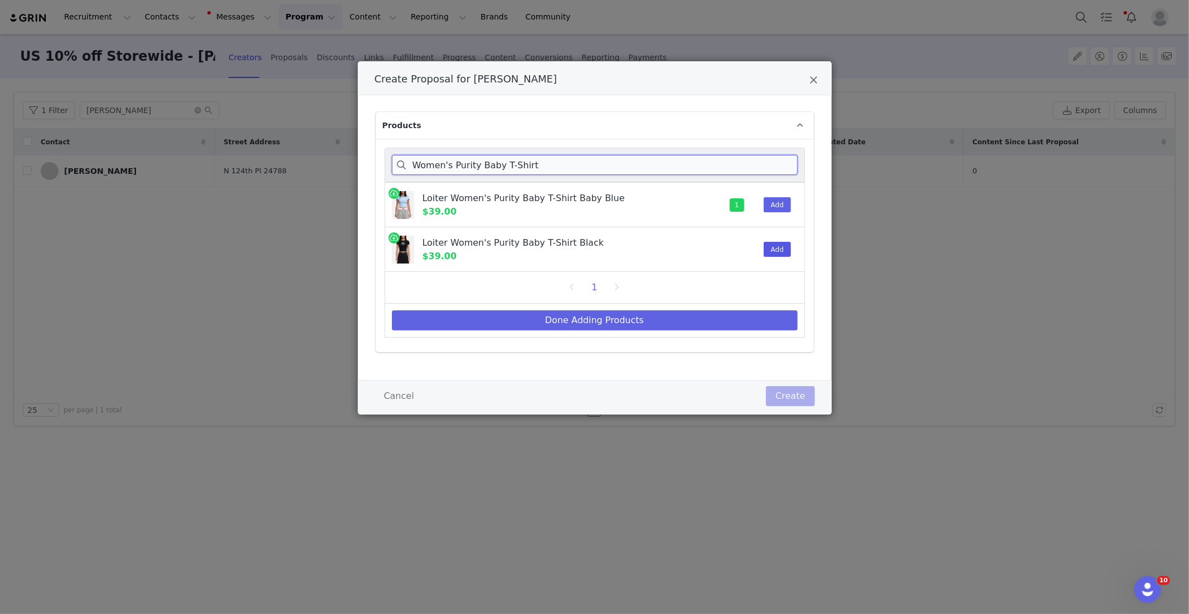
type input "Women's Purity Baby T-Shirt"
drag, startPoint x: 781, startPoint y: 245, endPoint x: 695, endPoint y: 309, distance: 106.3
click at [780, 245] on button "Add" at bounding box center [776, 249] width 27 height 15
click at [690, 311] on button "Done Adding Products" at bounding box center [595, 320] width 406 height 20
select select "28480394"
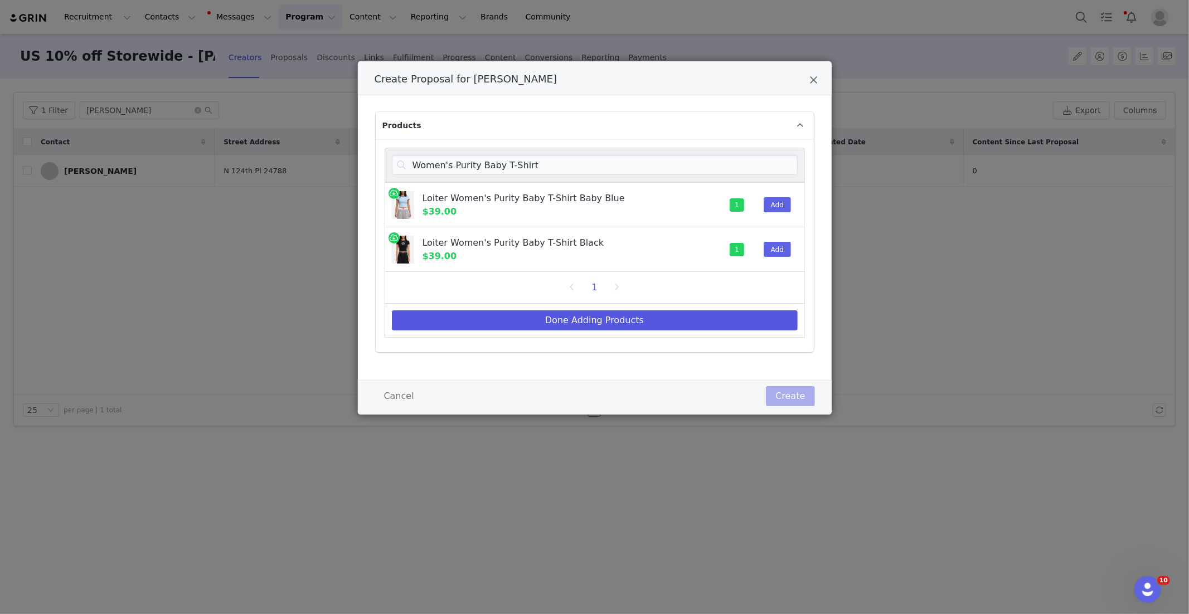
select select "27966897"
select select "25288607"
select select "26565115"
select select "25261702"
select select "26368792"
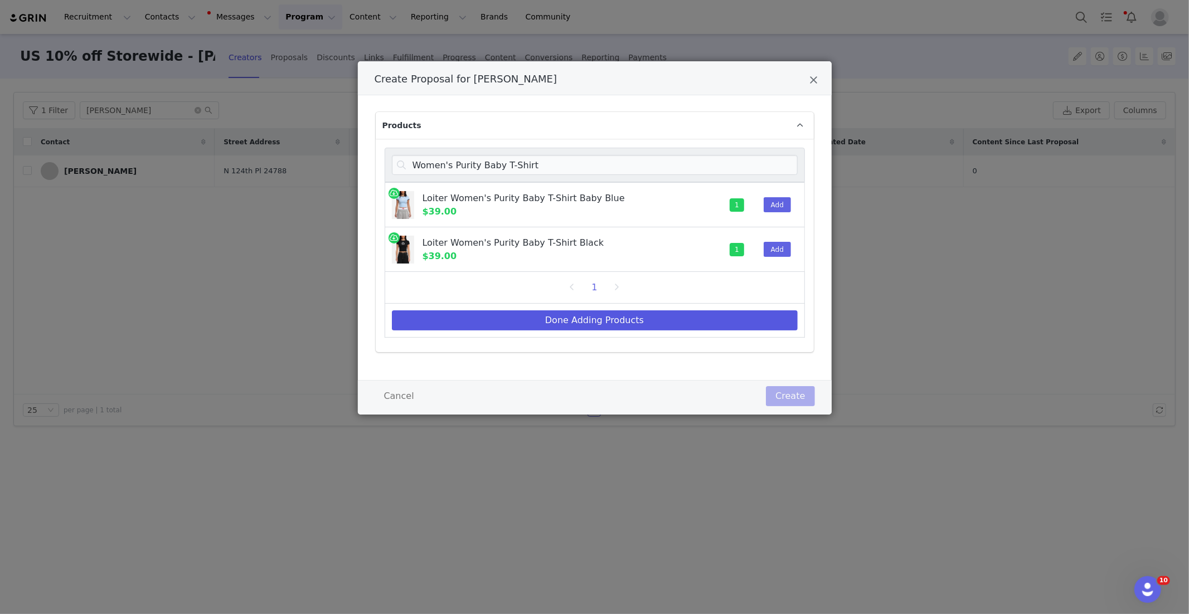
select select "26735623"
select select "27966982"
select select "12705893"
select select "28083187"
select select "27956408"
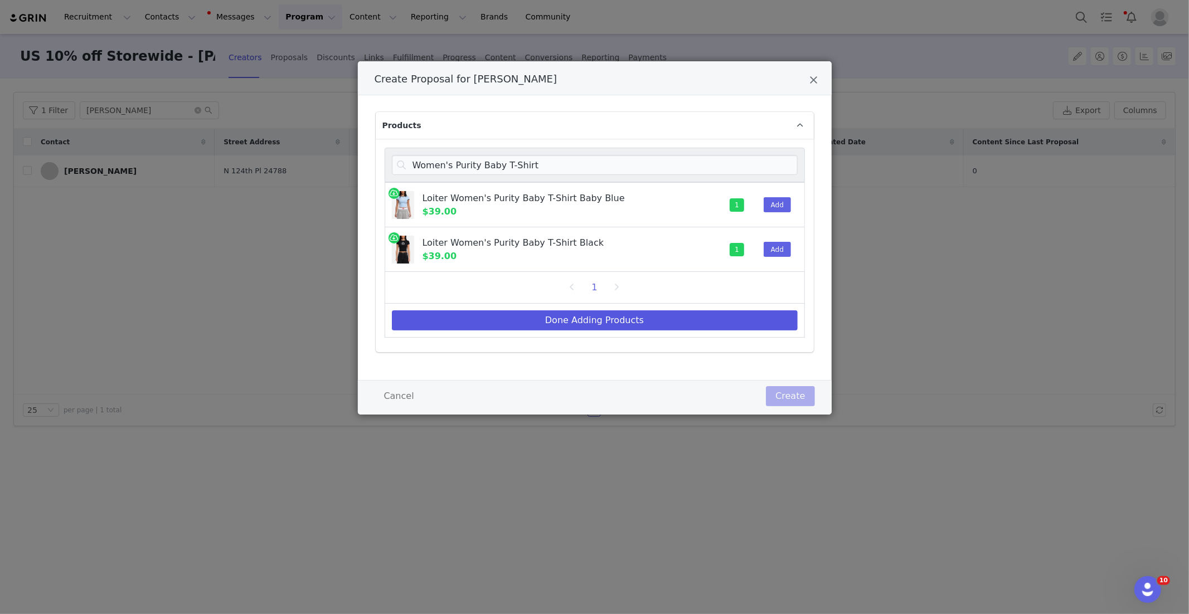
select select "27622737"
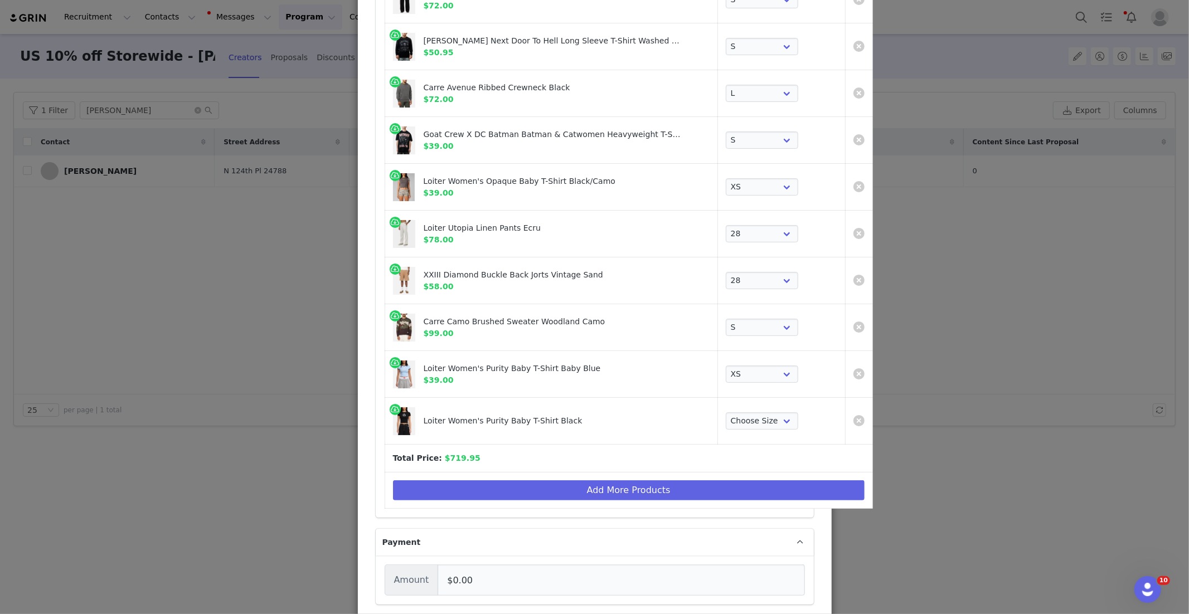
scroll to position [415, 0]
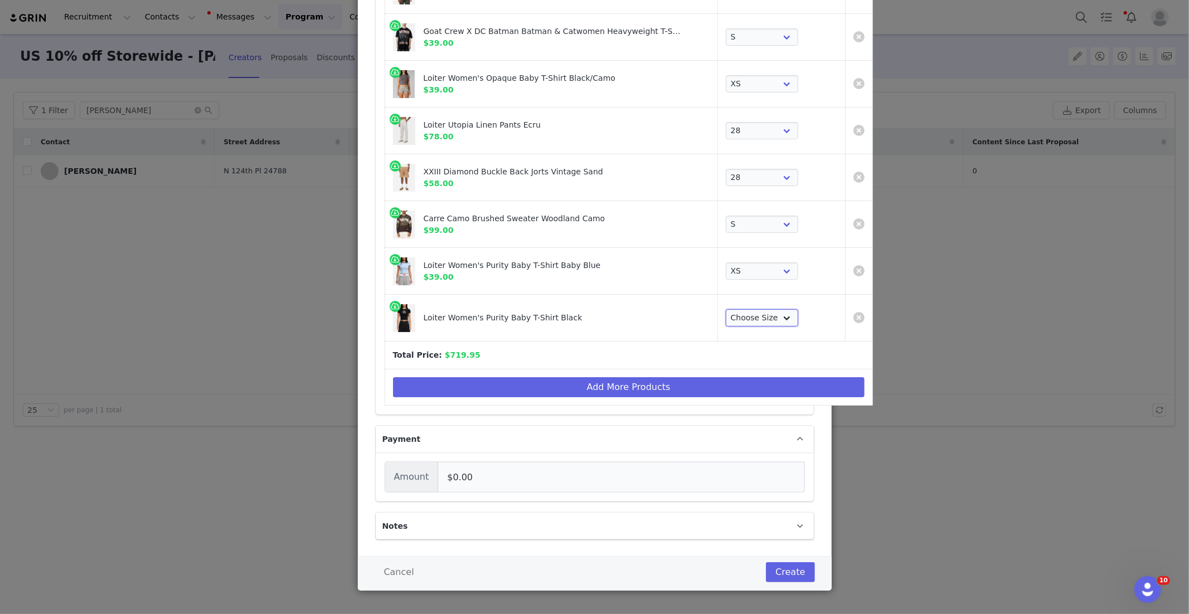
click at [736, 320] on select "Choose Size XS S M L XL 2XL" at bounding box center [762, 318] width 72 height 18
select select "27622779"
click at [497, 379] on button "Add More Products" at bounding box center [628, 387] width 471 height 20
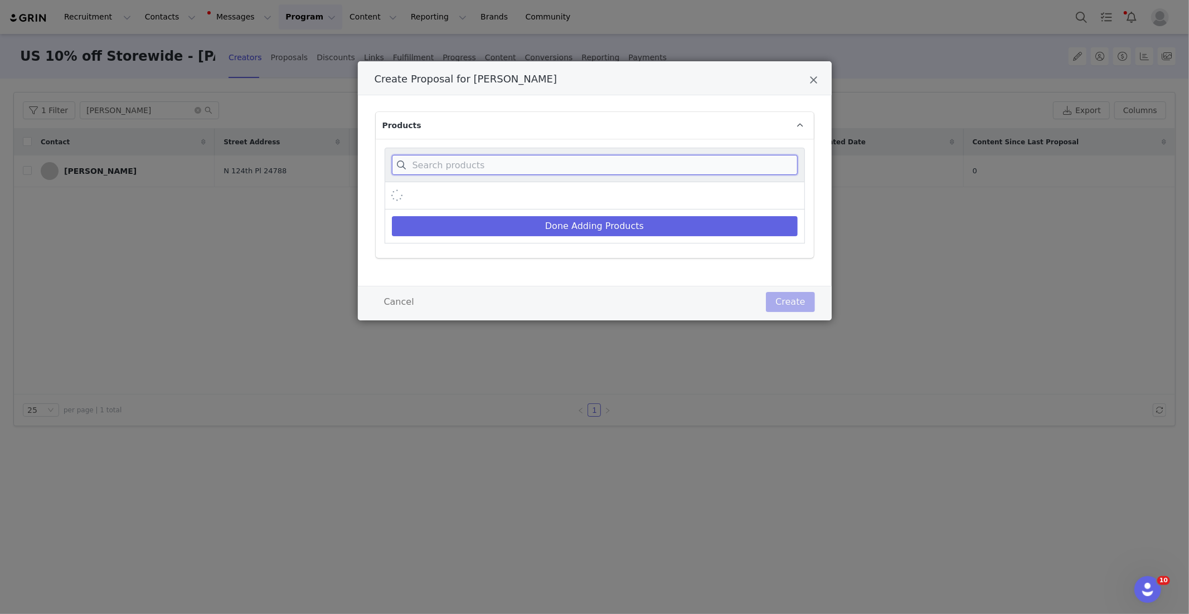
click at [484, 166] on input "Create Proposal for Amanda Allen" at bounding box center [595, 165] width 406 height 20
paste input "Con-Star Hoodie"
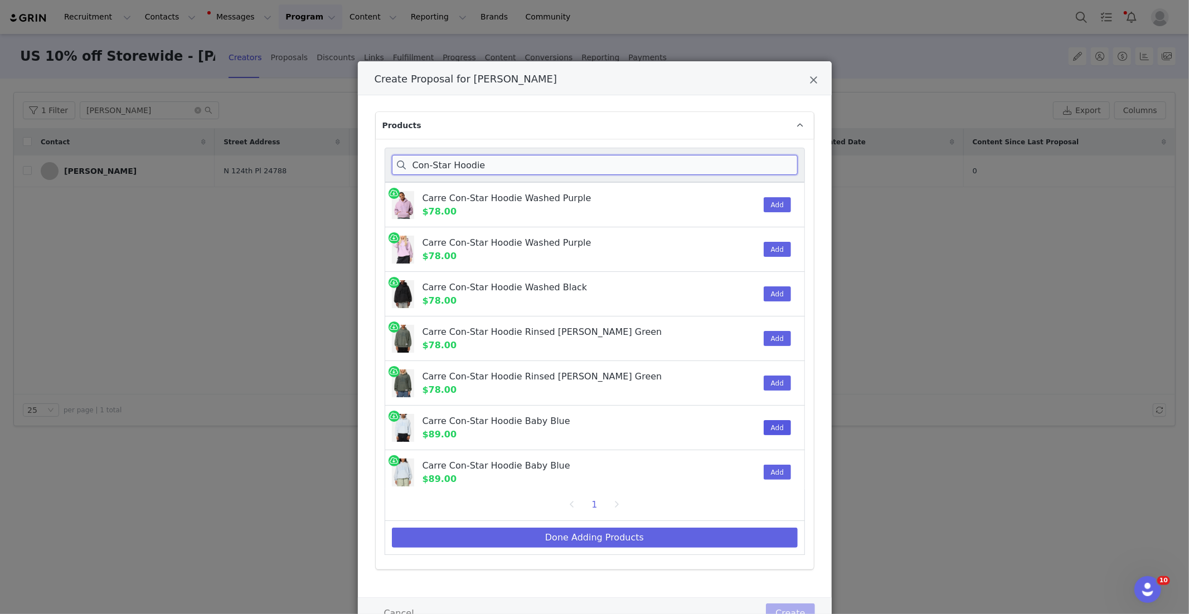
type input "Con-Star Hoodie"
click at [775, 427] on button "Add" at bounding box center [776, 427] width 27 height 15
click at [693, 529] on button "Done Adding Products" at bounding box center [595, 538] width 406 height 20
select select "28480394"
select select "27966897"
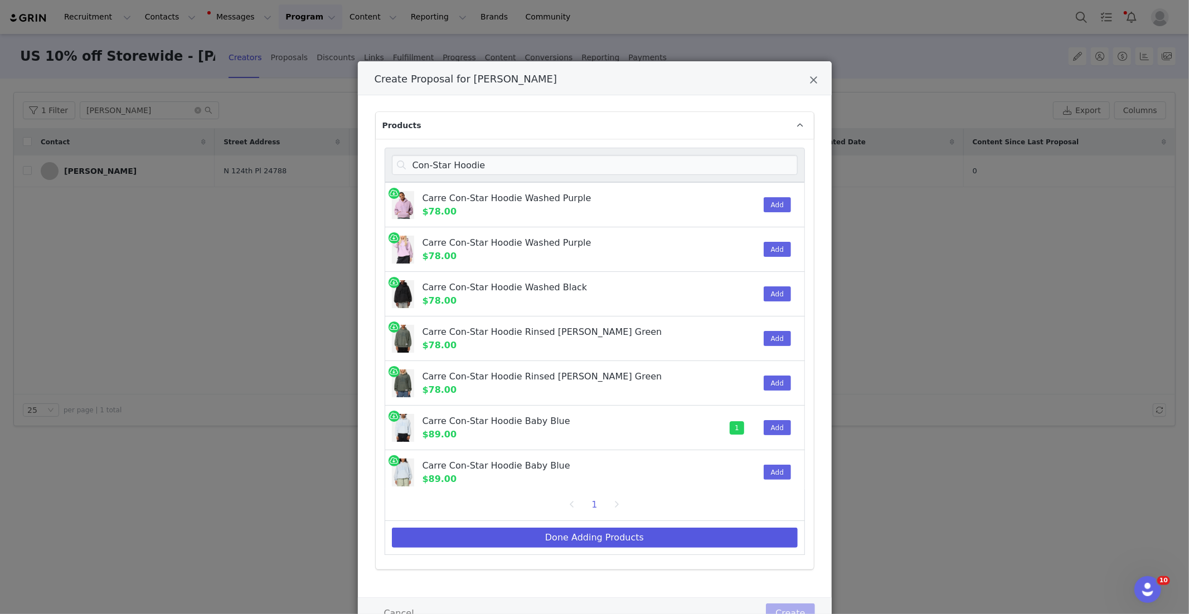
select select "25288607"
select select "26565115"
select select "25261702"
select select "26368792"
select select "26735623"
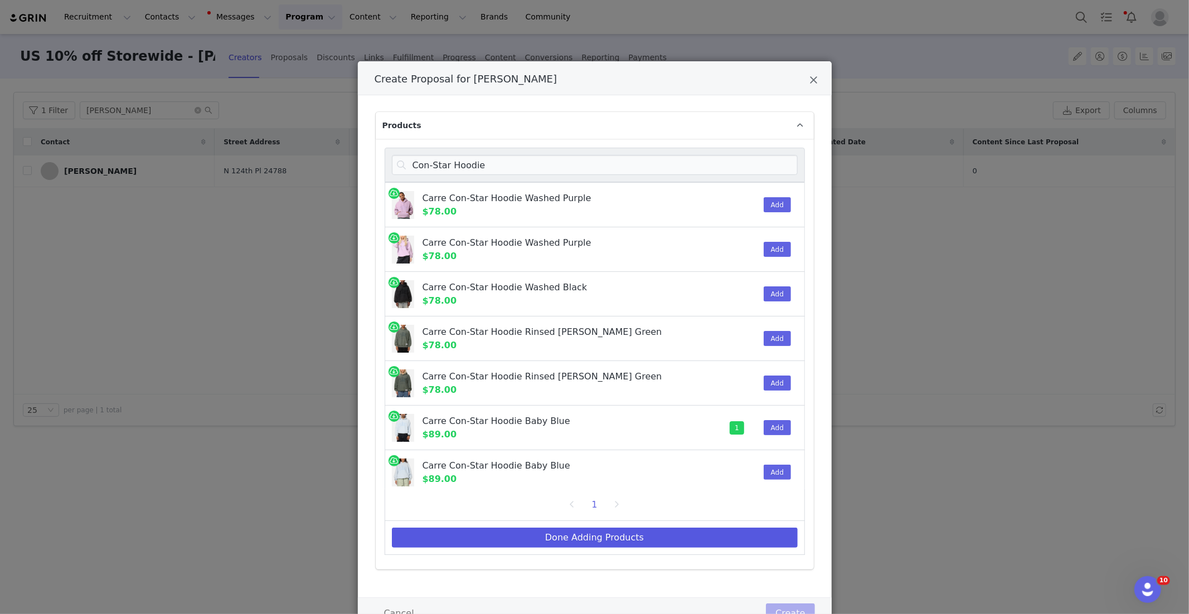
select select "27966982"
select select "12705893"
select select "28083187"
select select "27956408"
select select "27622737"
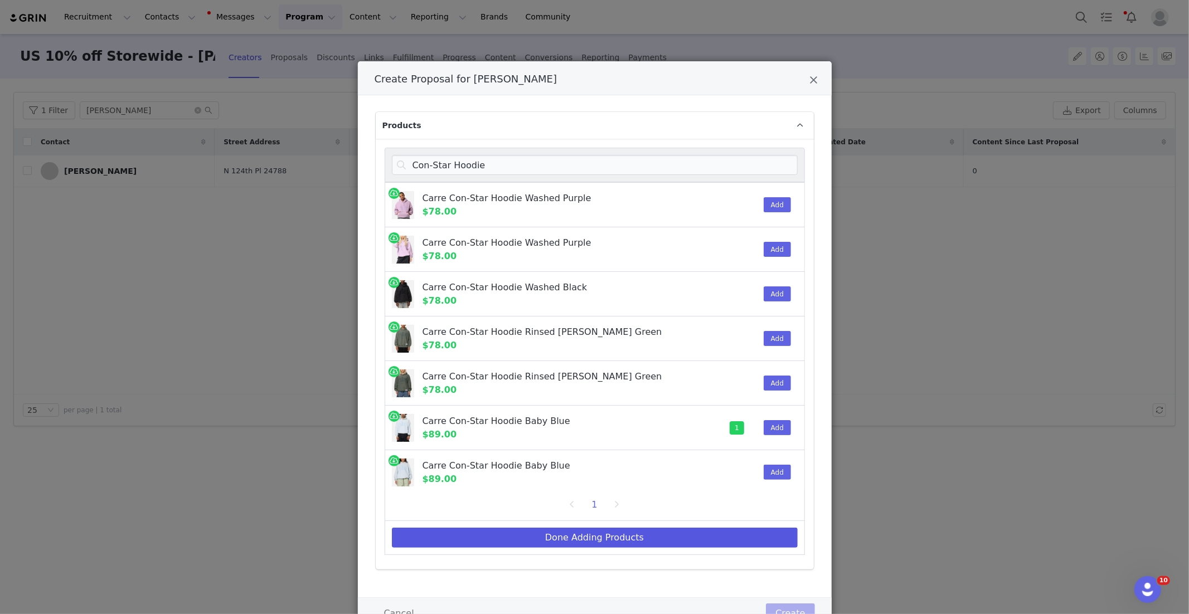
select select "27622779"
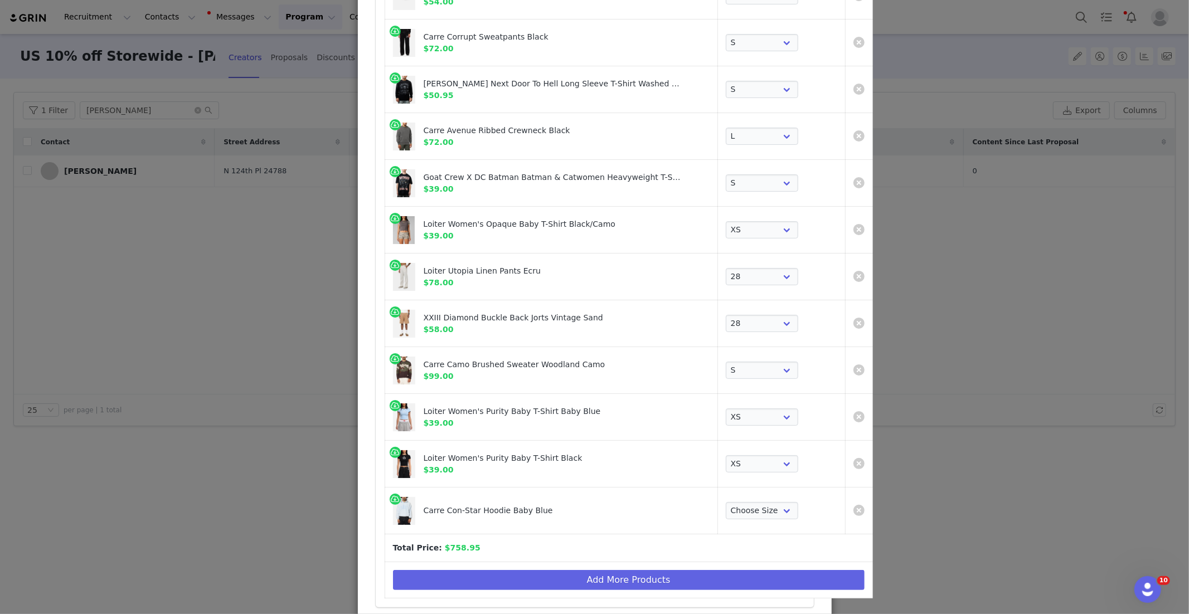
scroll to position [461, 0]
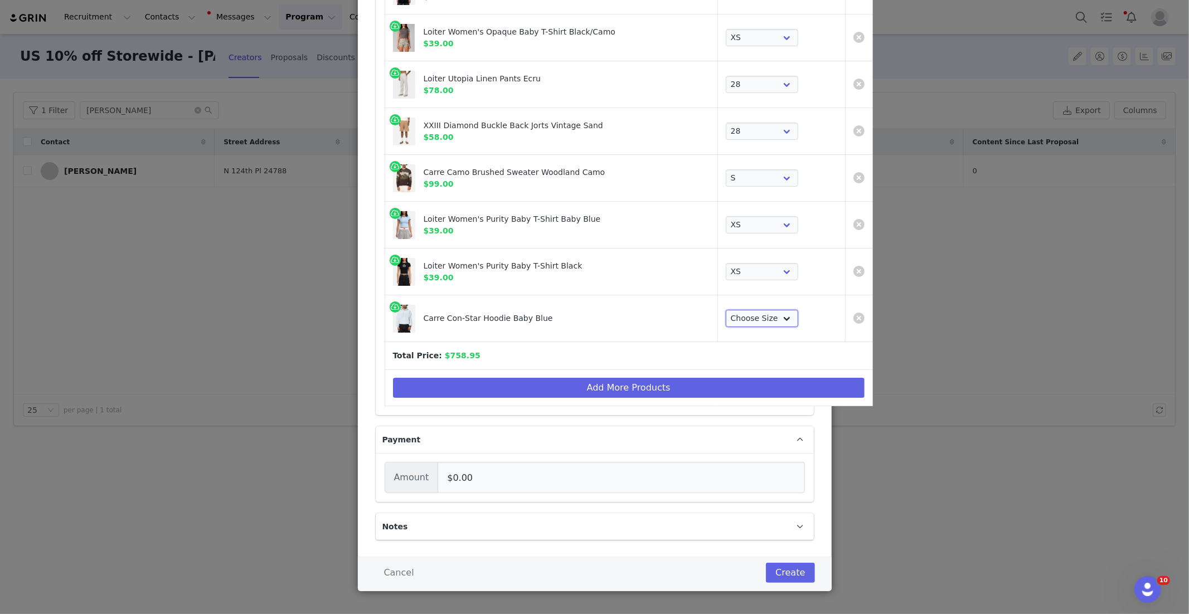
click at [726, 311] on select "Choose Size XS S M L XL 2XL 3XL" at bounding box center [762, 319] width 72 height 18
select select "27956540"
click at [559, 378] on button "Add More Products" at bounding box center [628, 388] width 471 height 20
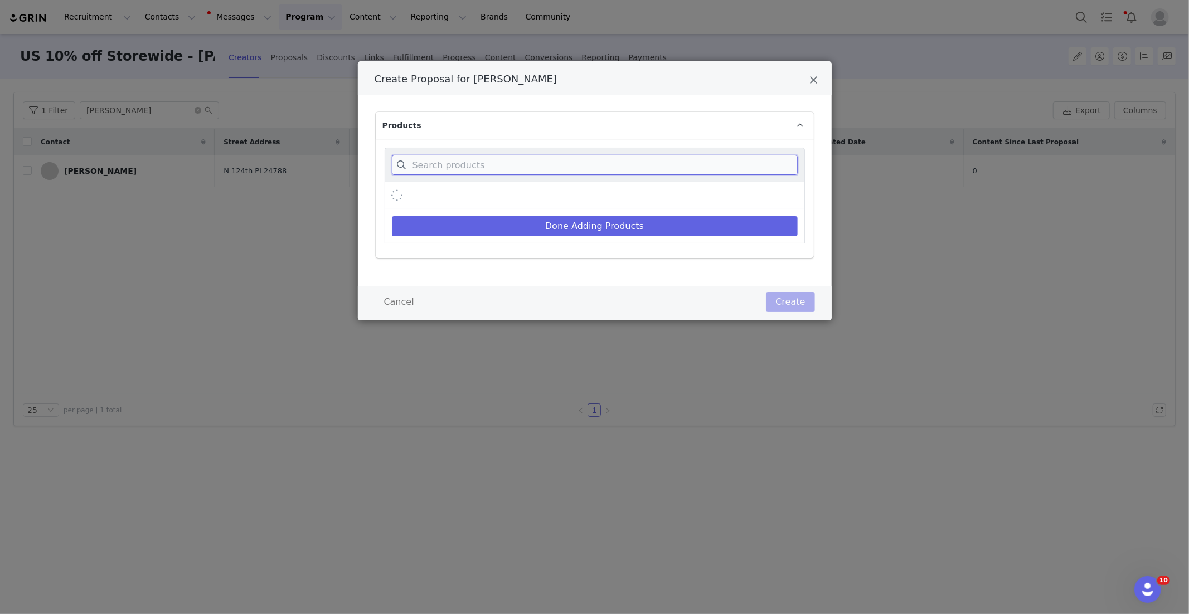
click at [485, 164] on input "Create Proposal for Amanda Allen" at bounding box center [595, 165] width 406 height 20
paste input "Amplus Jeans"
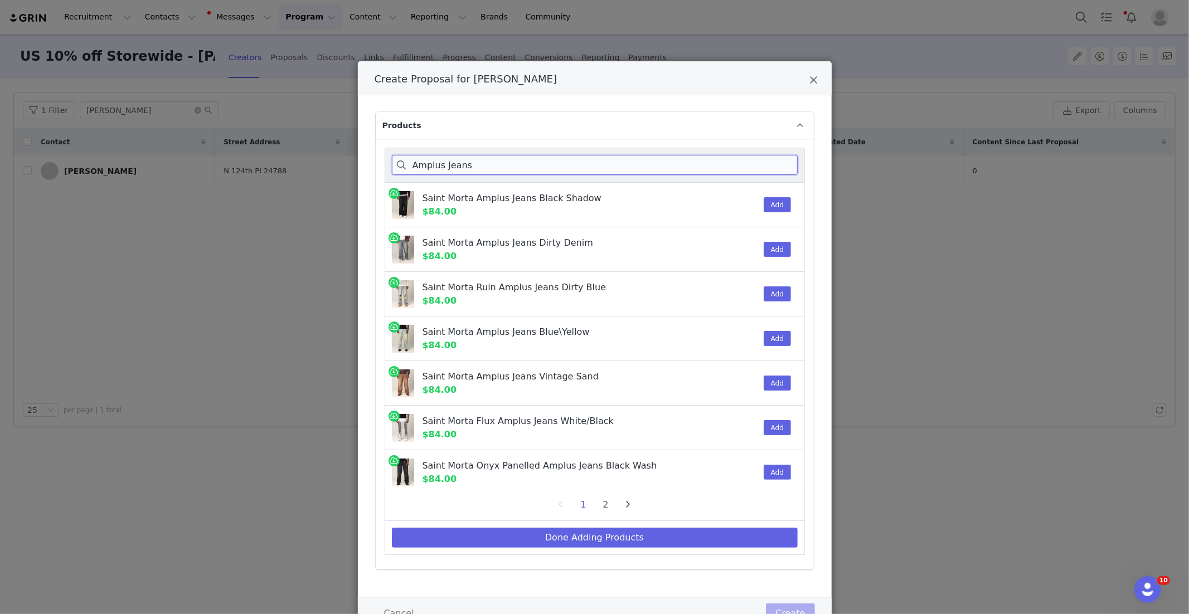
type input "Amplus Jeans"
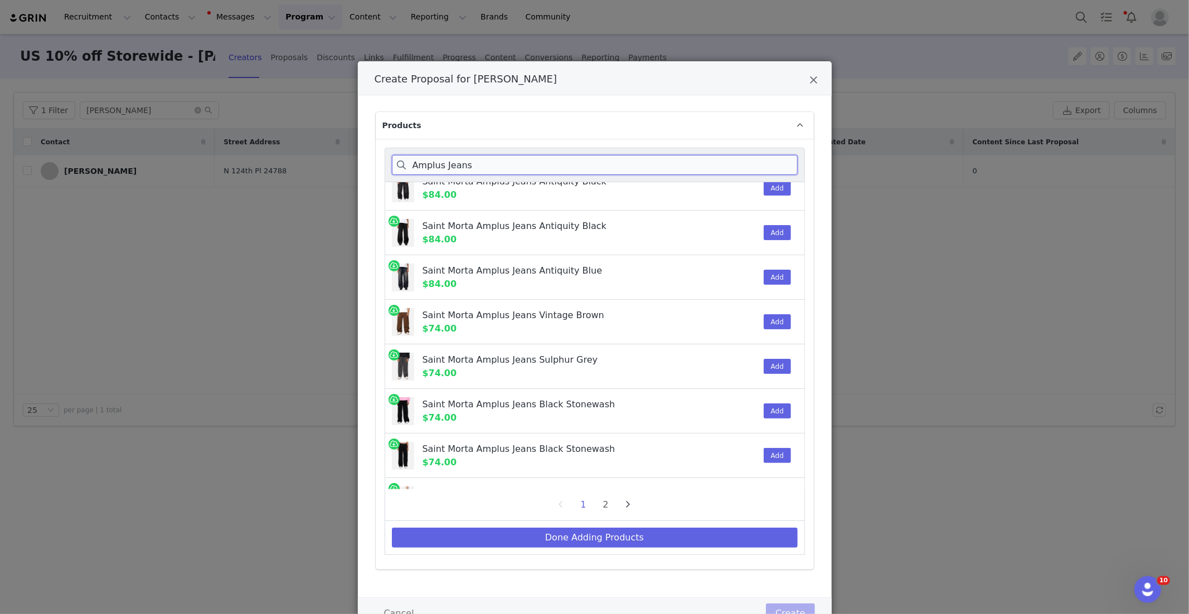
scroll to position [801, 0]
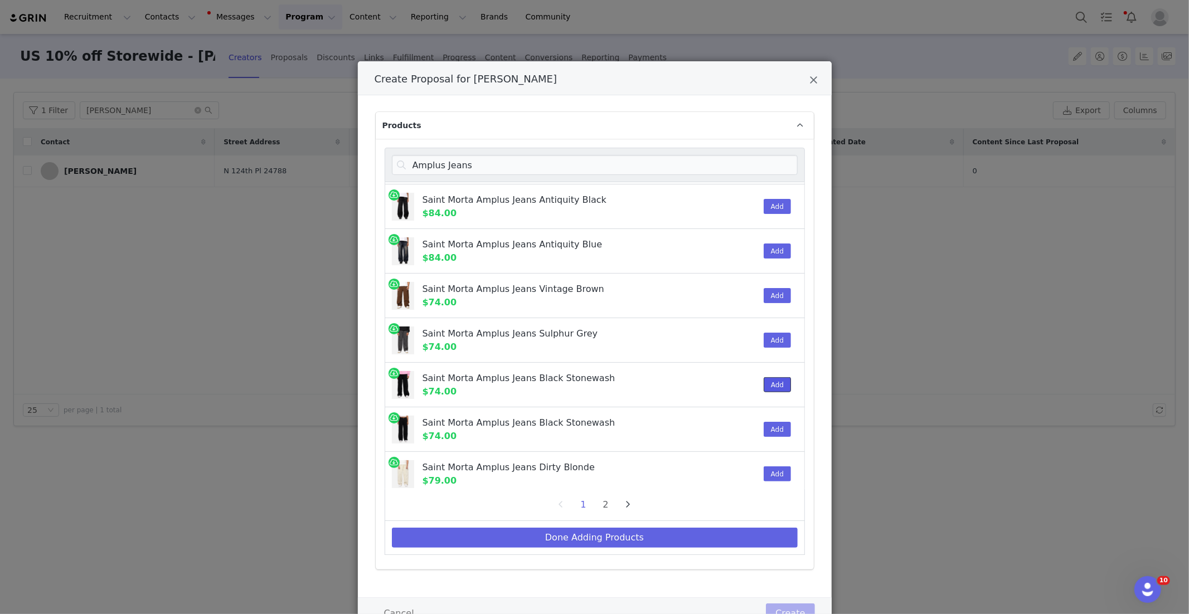
click at [776, 377] on button "Add" at bounding box center [776, 384] width 27 height 15
click at [655, 538] on button "Done Adding Products" at bounding box center [595, 538] width 406 height 20
select select "28480394"
select select "27966897"
select select "25288607"
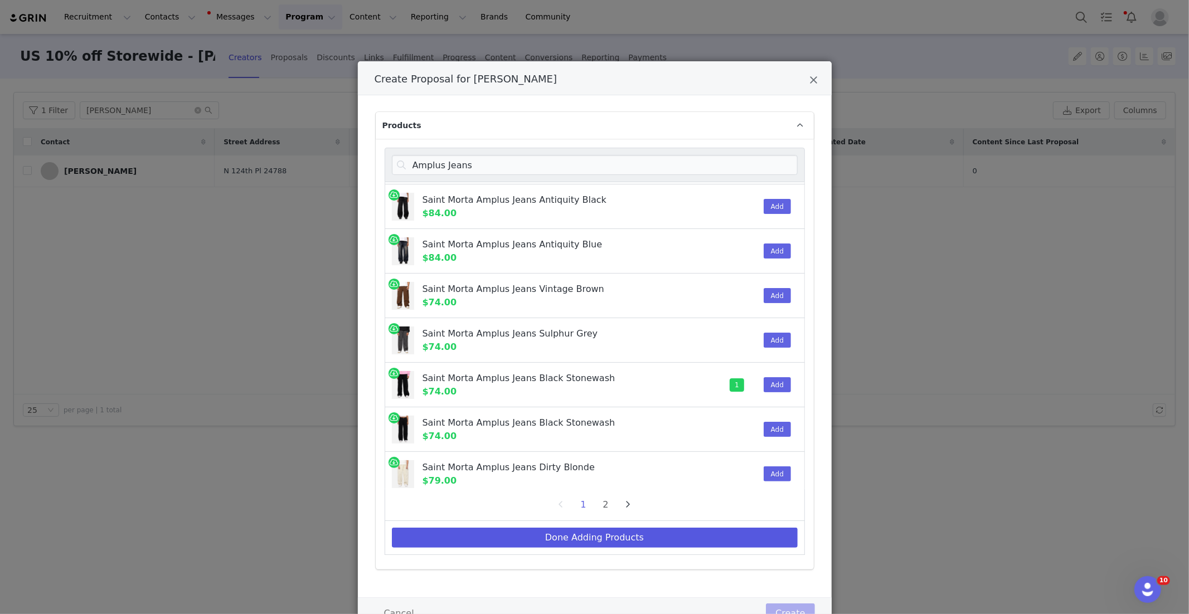
select select "26565115"
select select "25261702"
select select "26368792"
select select "26735623"
select select "27966982"
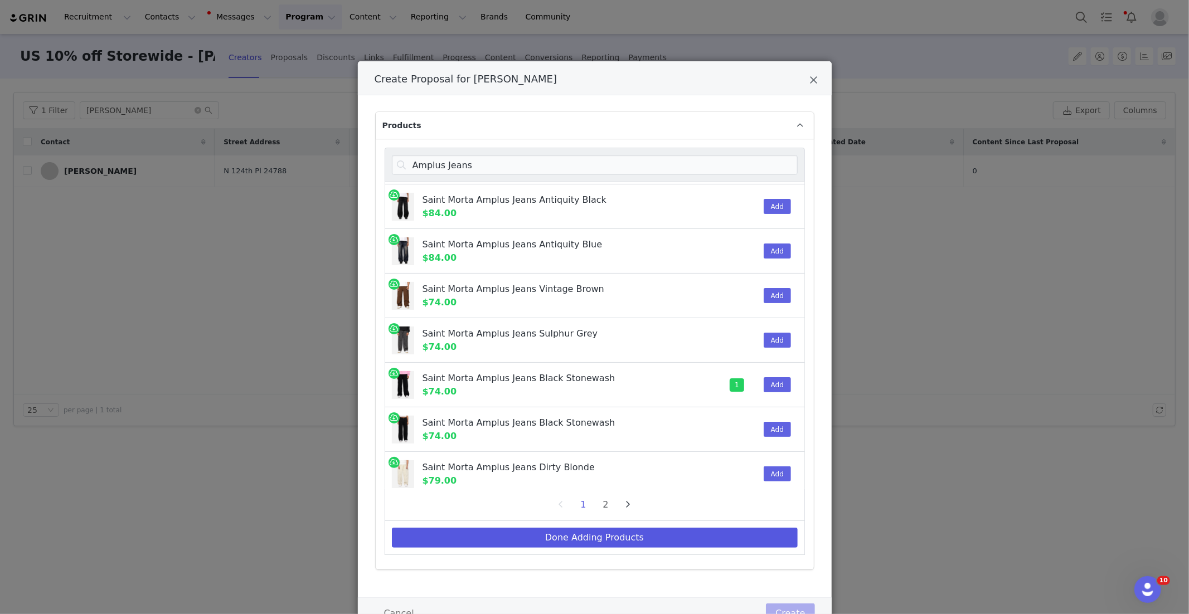
select select "12705893"
select select "28083187"
select select "27956408"
select select "27622737"
select select "27622779"
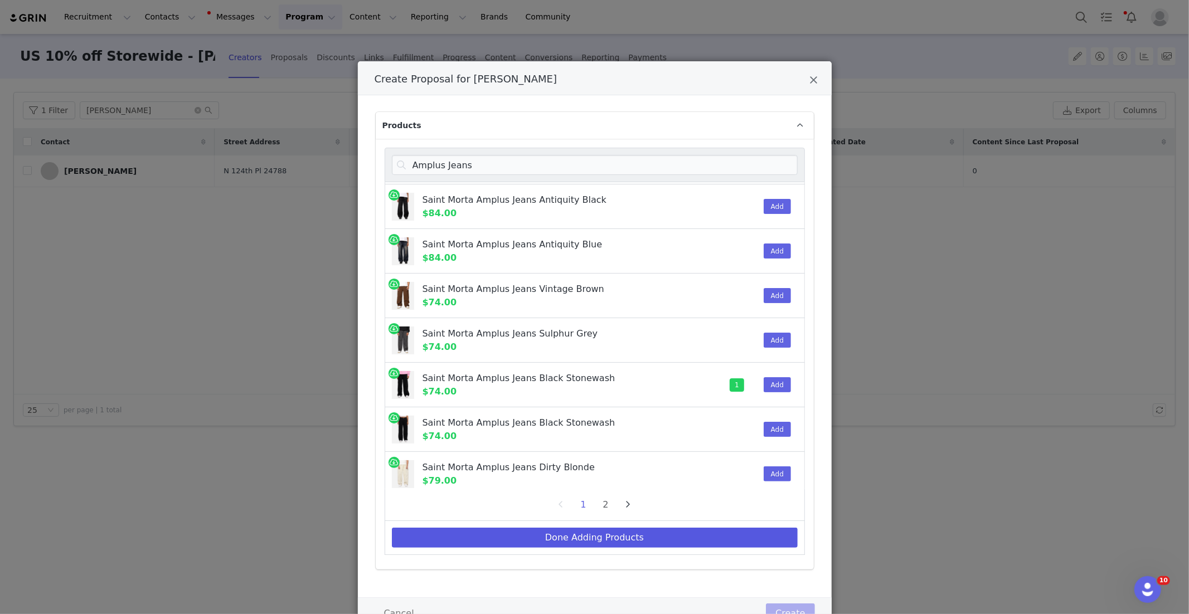
select select "27956540"
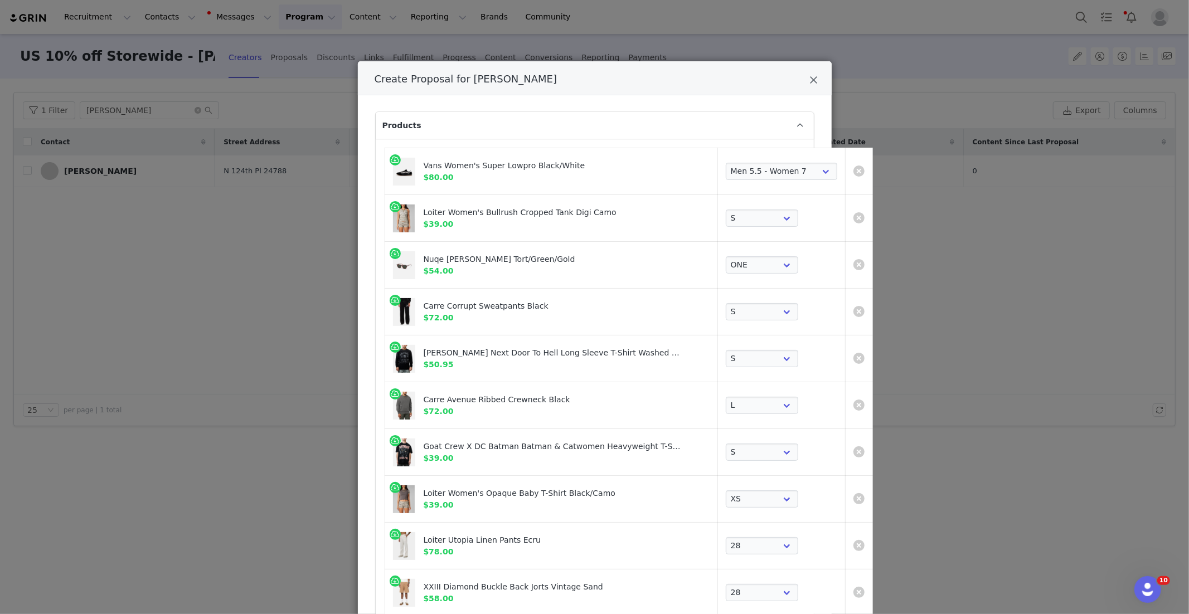
scroll to position [508, 0]
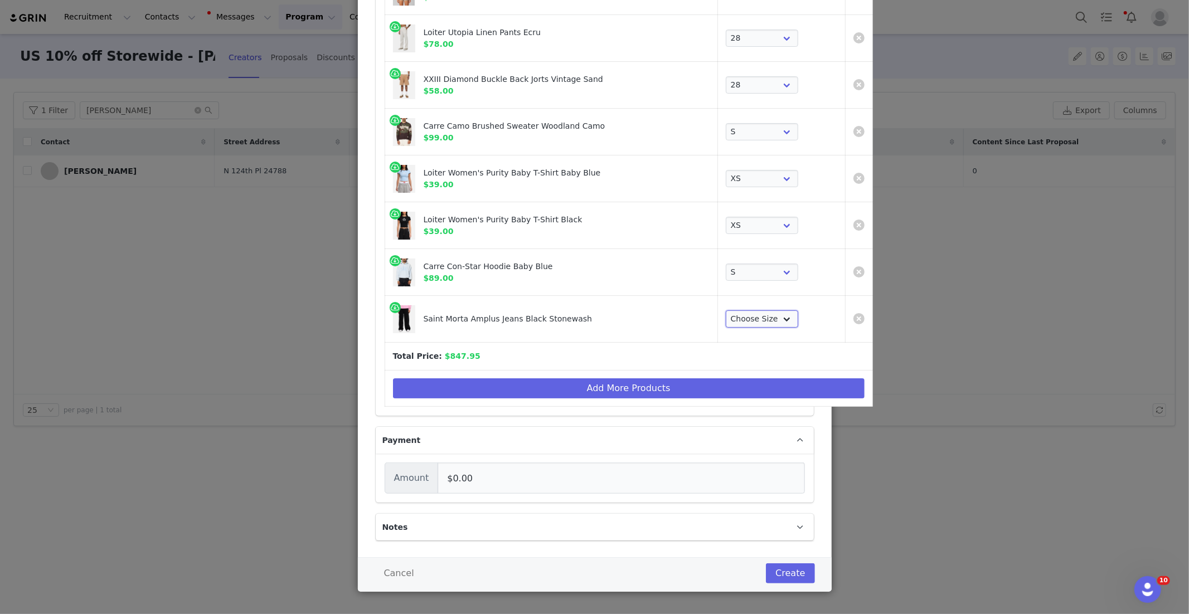
click at [726, 310] on select "Choose Size 28 30 32 34 36 38 40" at bounding box center [762, 319] width 72 height 18
select select "27655237"
click at [648, 317] on div "Saint Morta Amplus Jeans Black Stonewash $74.00" at bounding box center [567, 319] width 286 height 23
click at [793, 568] on button "Create" at bounding box center [790, 573] width 48 height 20
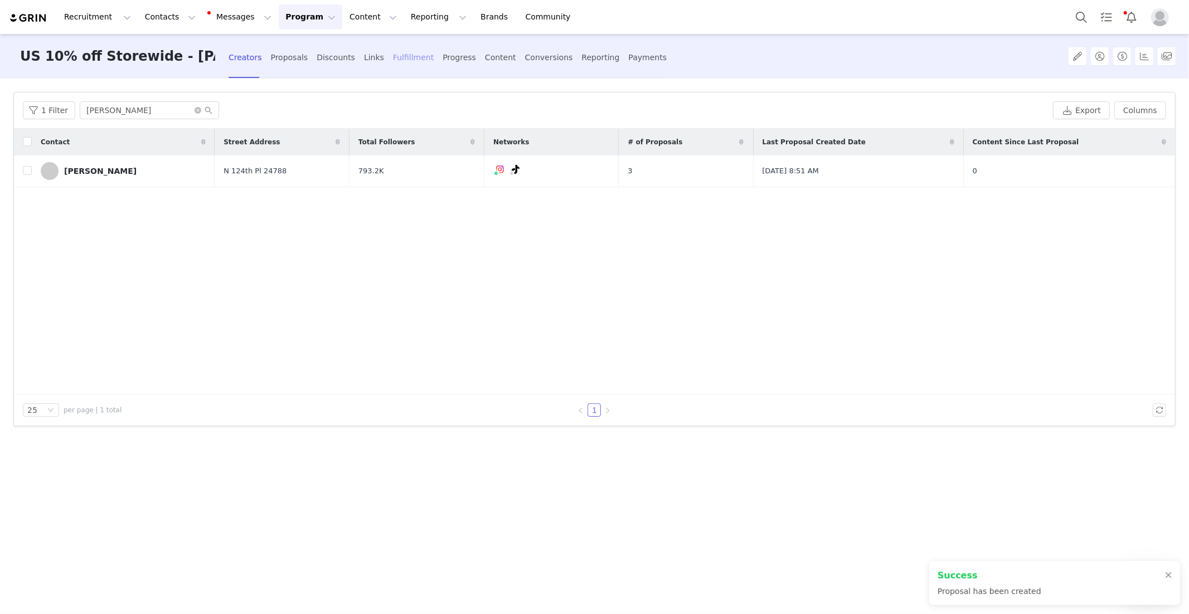
click at [393, 54] on div "Fulfillment" at bounding box center [413, 58] width 41 height 30
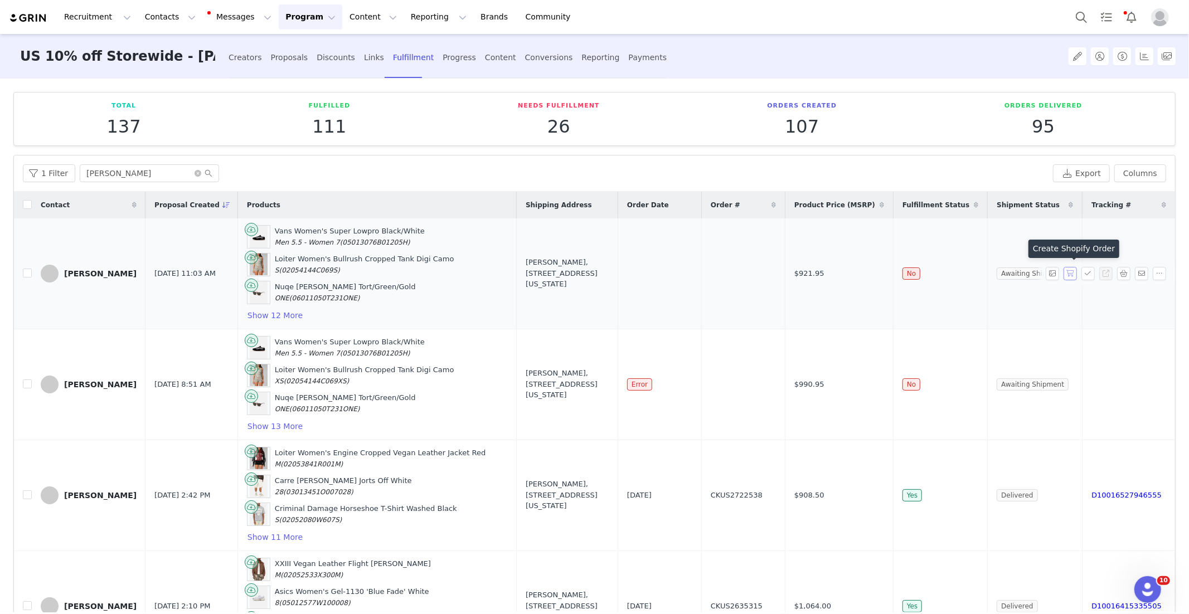
click at [1066, 271] on button "button" at bounding box center [1069, 273] width 13 height 13
click at [758, 271] on span "CKUS2836379" at bounding box center [737, 273] width 52 height 11
copy span "CKUS2836379"
